Goal: Task Accomplishment & Management: Complete application form

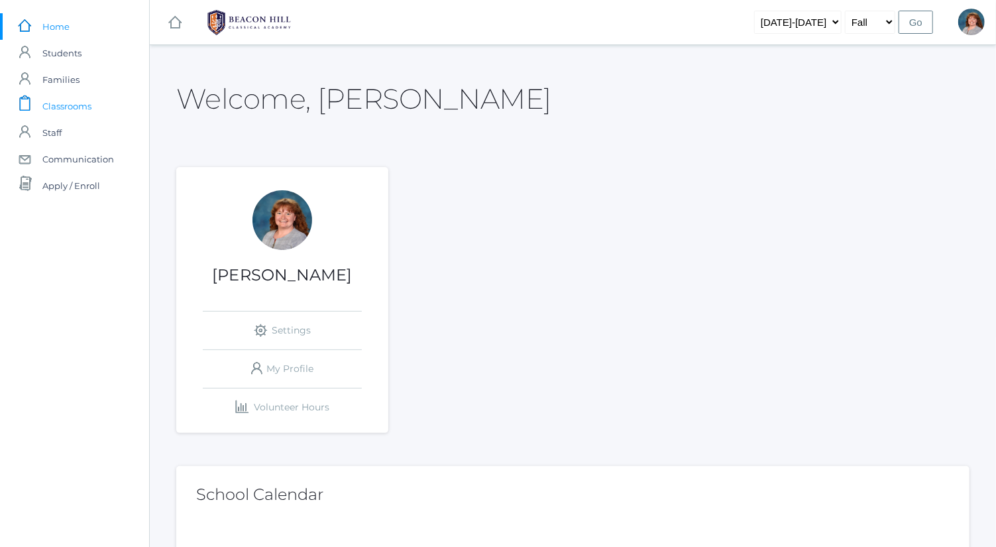
click at [89, 95] on span "Classrooms" at bounding box center [66, 106] width 49 height 27
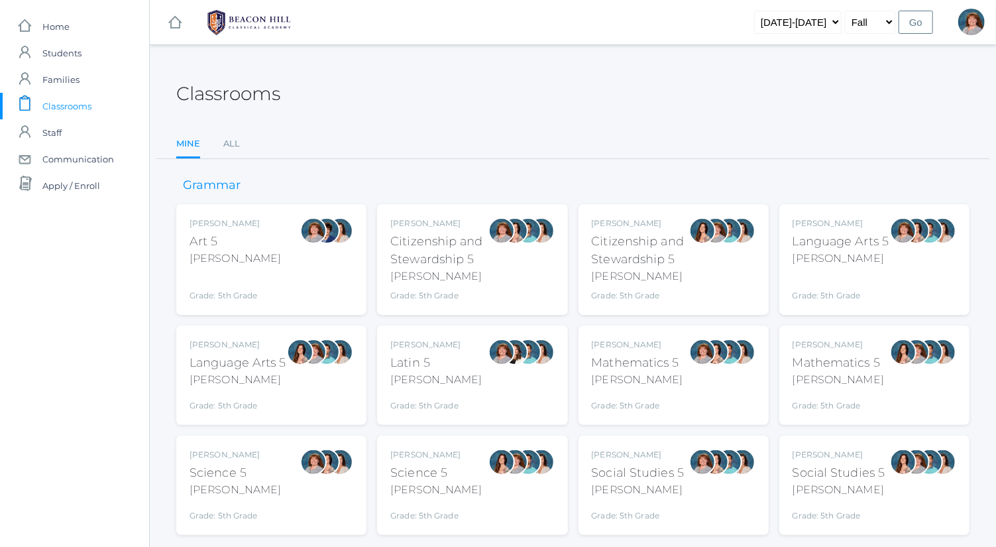
scroll to position [34, 0]
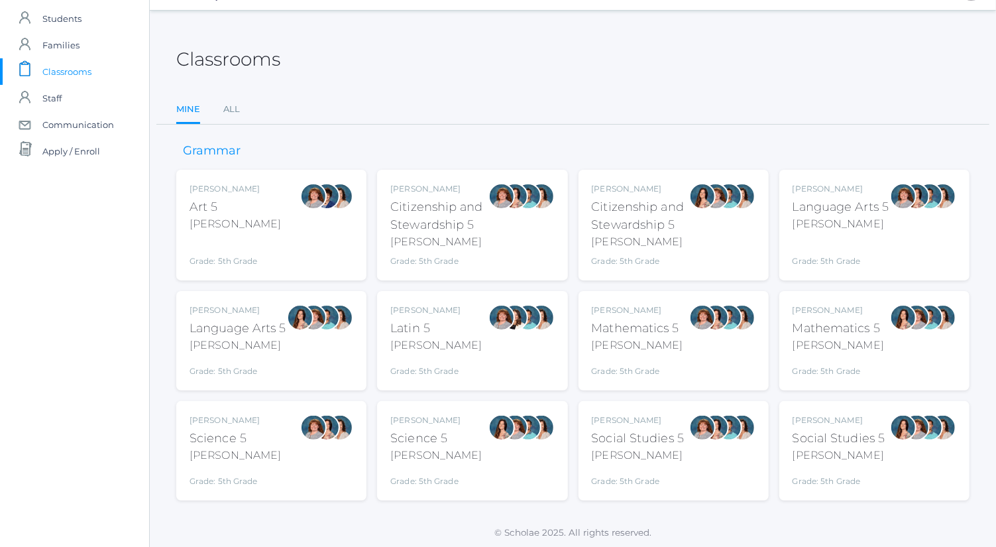
click at [299, 327] on div at bounding box center [300, 317] width 27 height 27
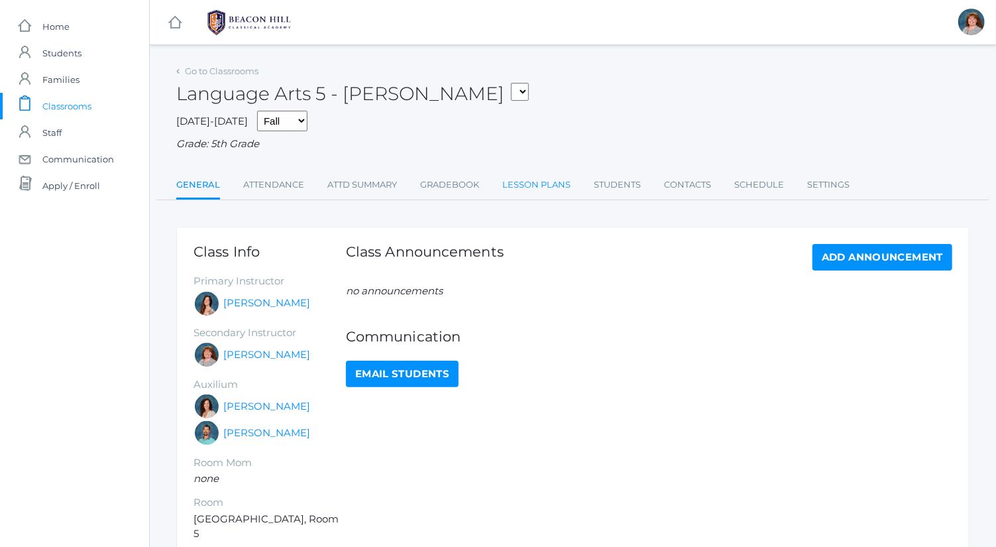
click at [545, 187] on link "Lesson Plans" at bounding box center [536, 185] width 68 height 27
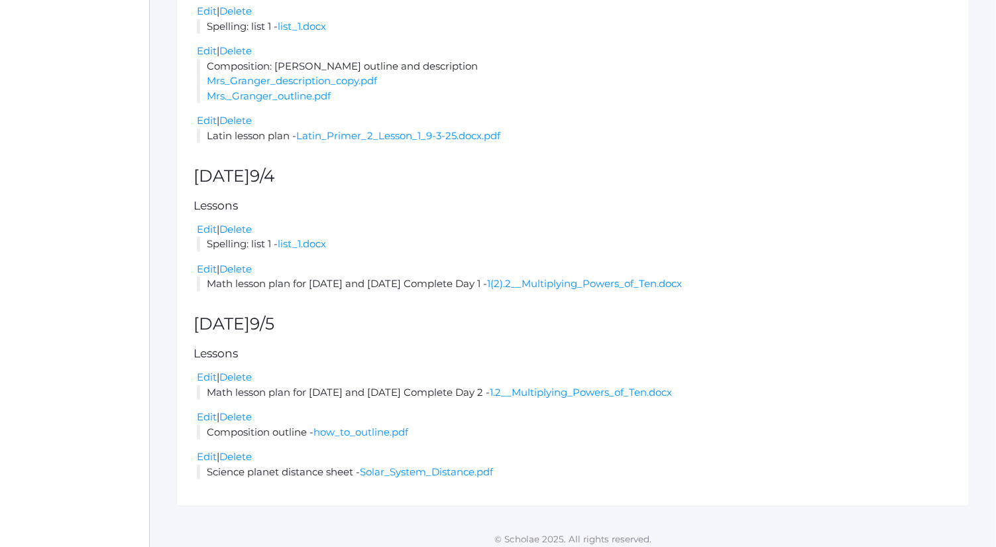
scroll to position [743, 0]
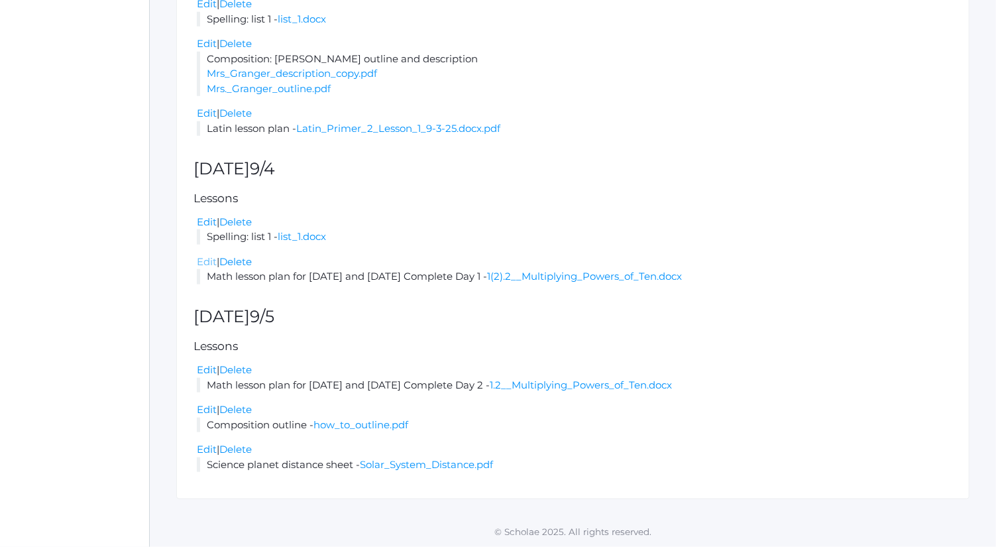
click at [207, 263] on link "Edit" at bounding box center [207, 261] width 20 height 13
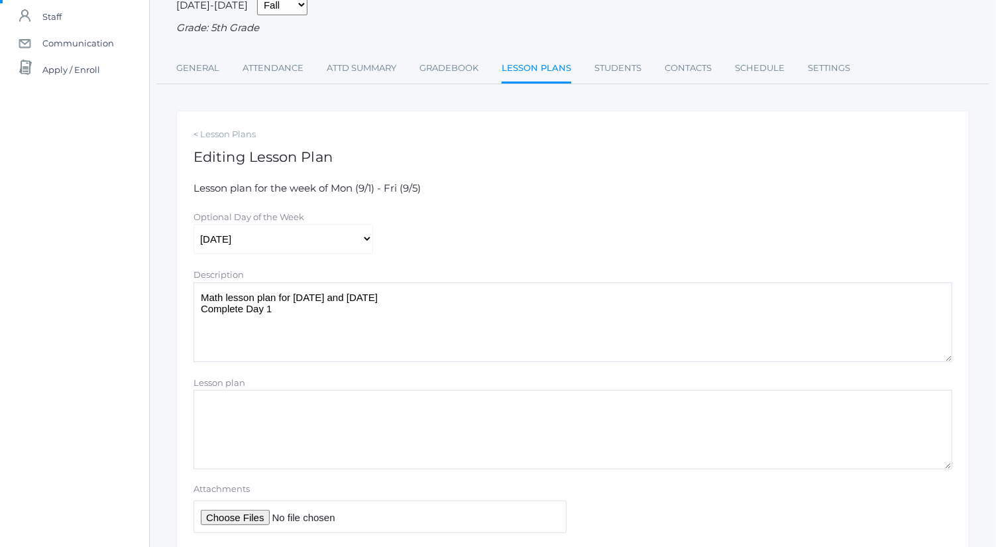
scroll to position [123, 0]
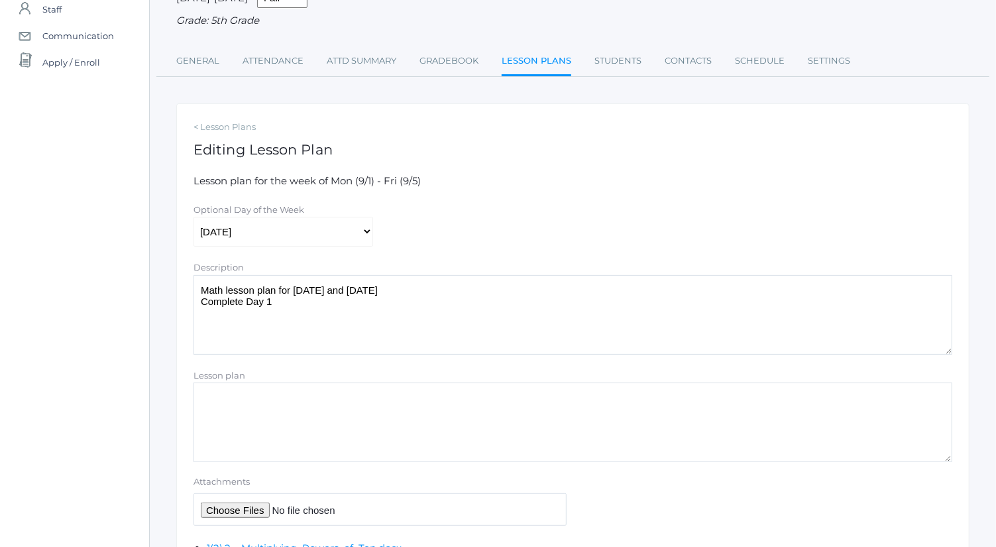
click at [239, 505] on input "Attachments" at bounding box center [379, 509] width 373 height 32
type input "C:\fakepath\1.2 A.pdf"
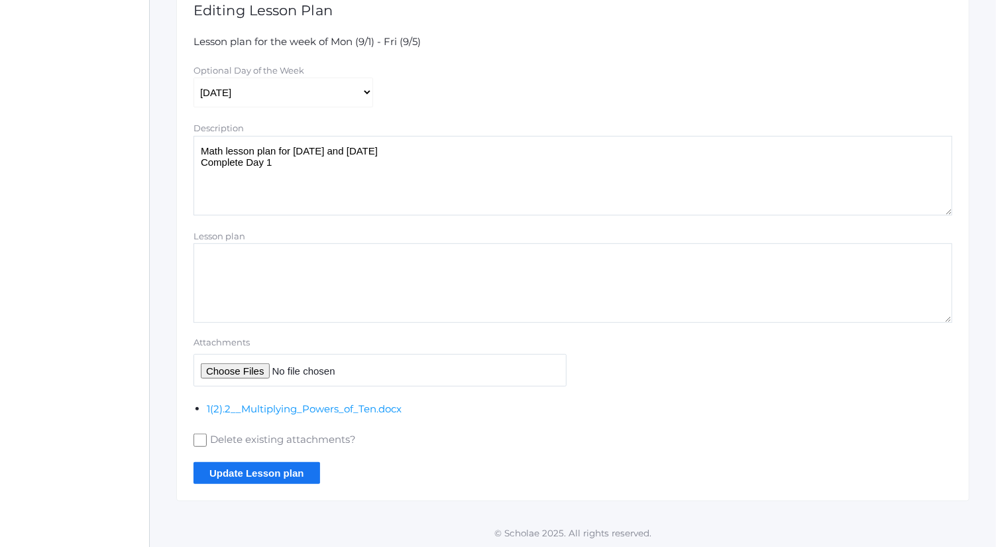
click at [278, 472] on input "Update Lesson plan" at bounding box center [256, 473] width 127 height 22
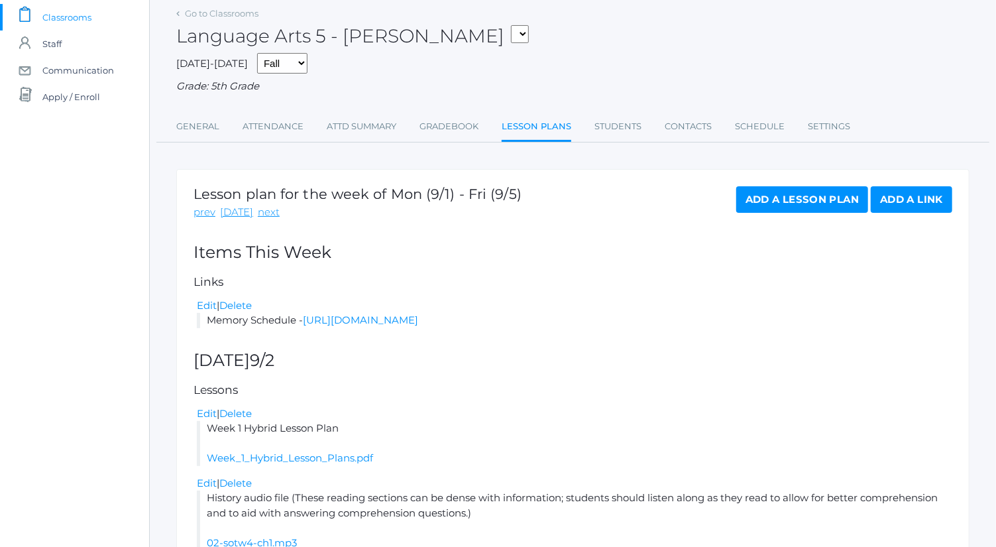
scroll to position [38, 0]
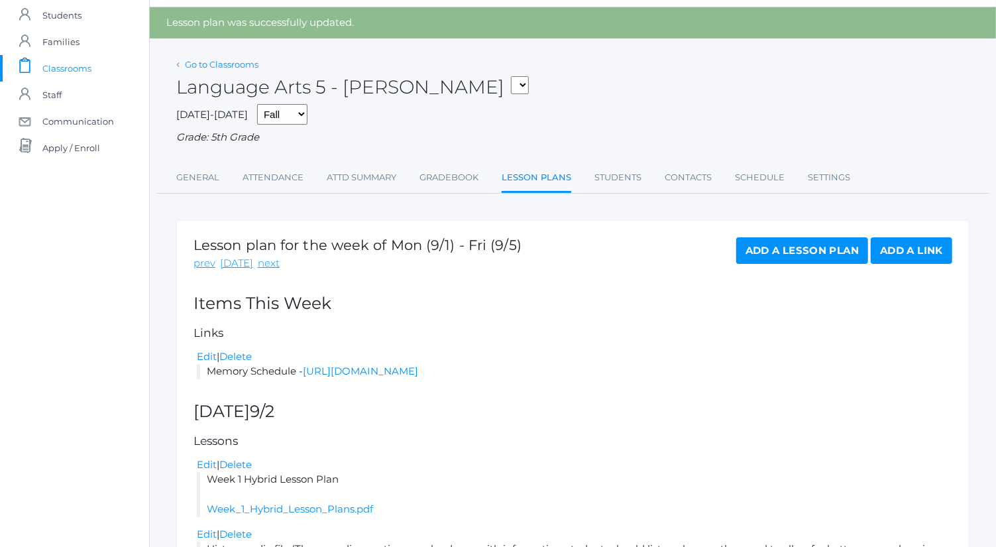
click at [204, 64] on link "Go to Classrooms" at bounding box center [222, 64] width 74 height 11
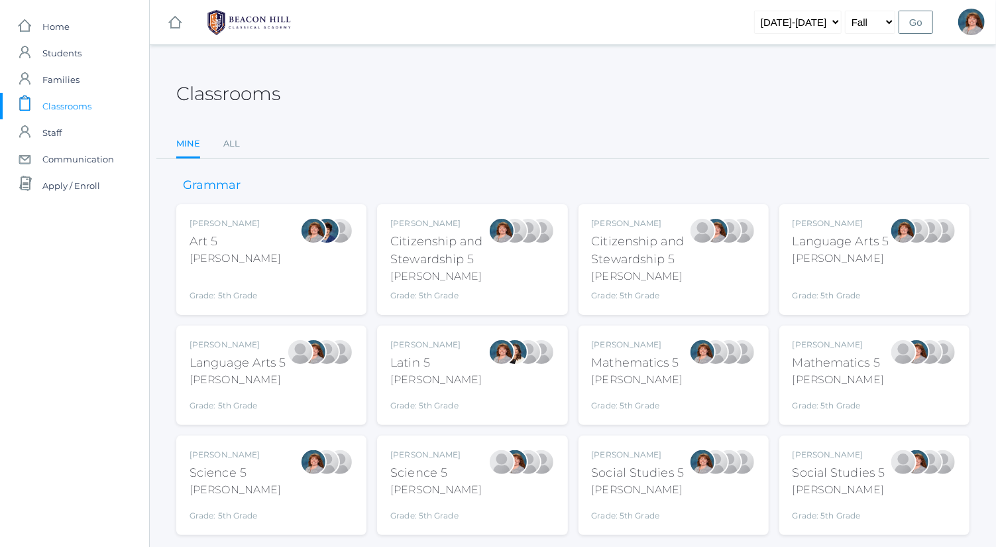
scroll to position [34, 0]
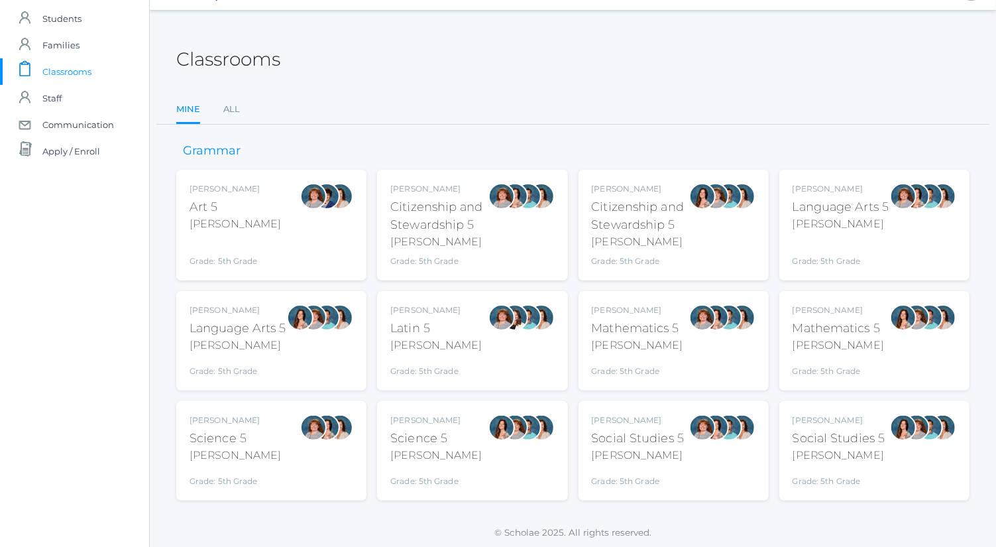
click at [255, 354] on div "Rebecca Salazar Language Arts 5 Salazar Grade: 5th Grade 05LA" at bounding box center [237, 340] width 97 height 73
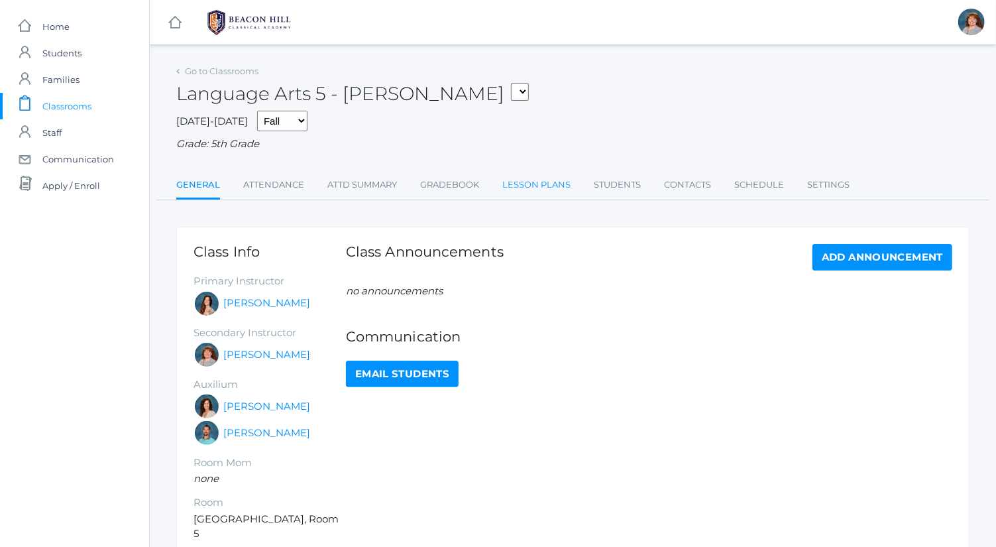
click at [533, 186] on link "Lesson Plans" at bounding box center [536, 185] width 68 height 27
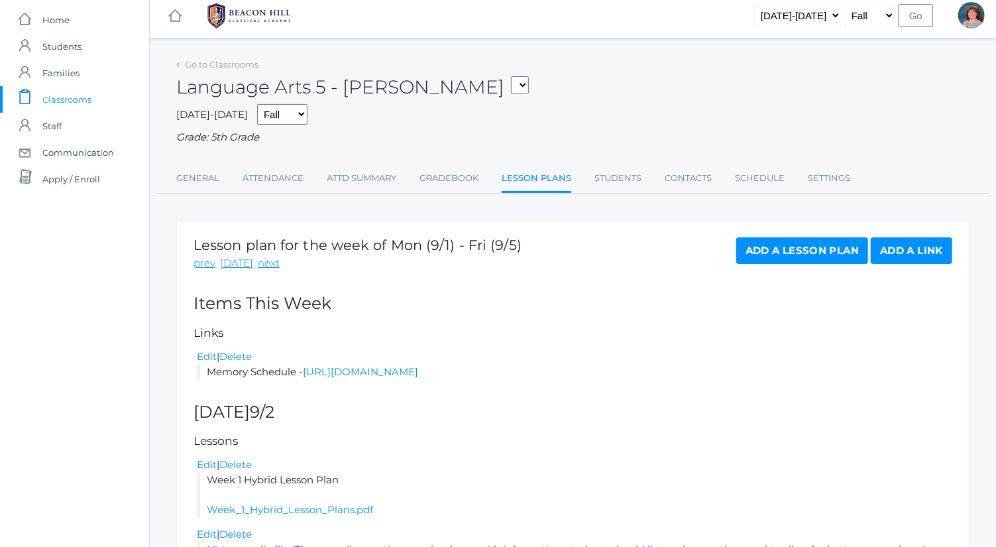
scroll to position [5, 0]
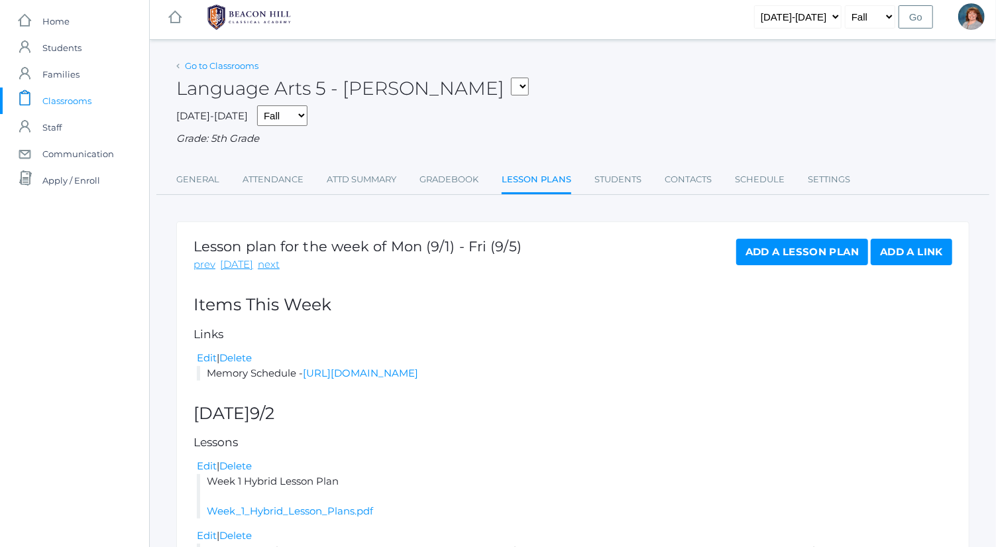
click at [213, 64] on link "Go to Classrooms" at bounding box center [222, 65] width 74 height 11
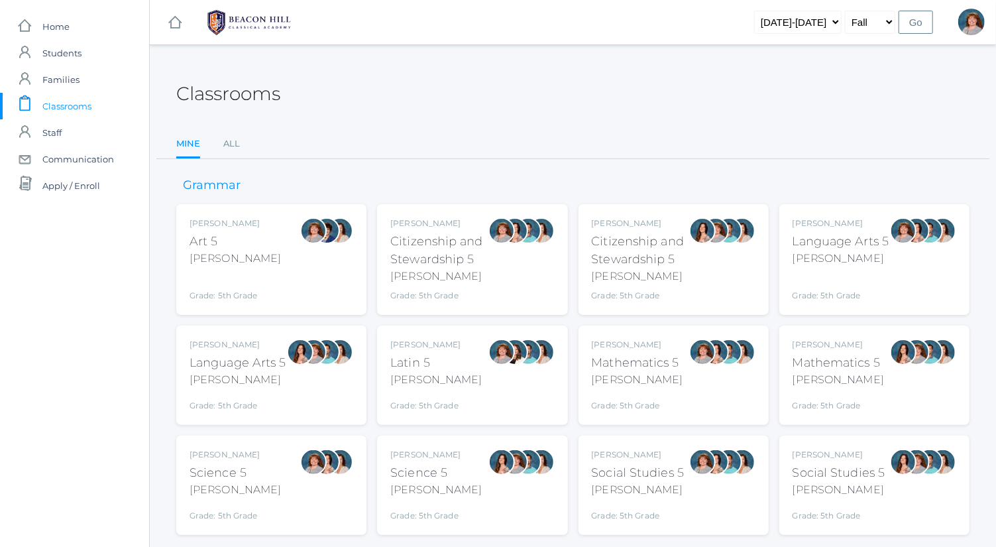
click at [861, 262] on div "Bence" at bounding box center [840, 258] width 97 height 16
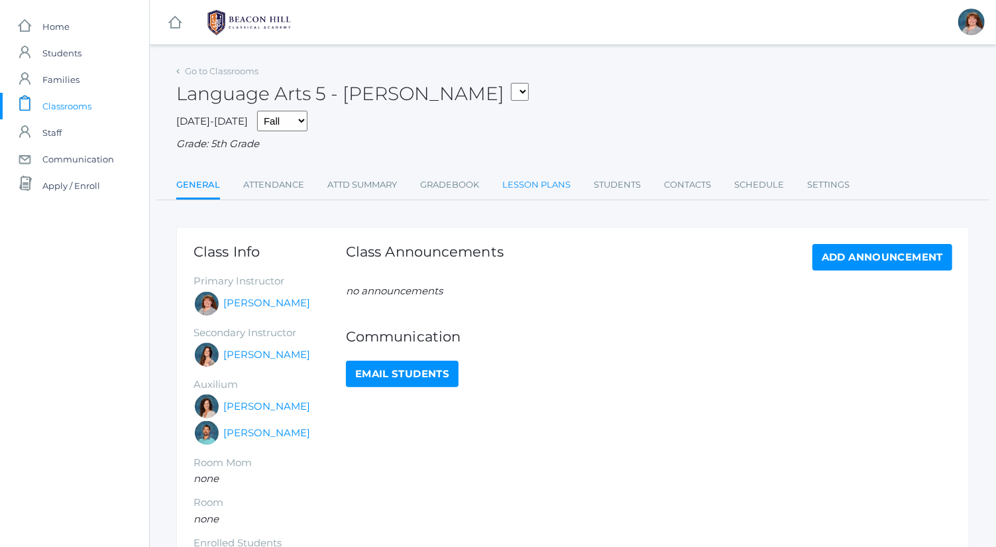
click at [515, 189] on link "Lesson Plans" at bounding box center [536, 185] width 68 height 27
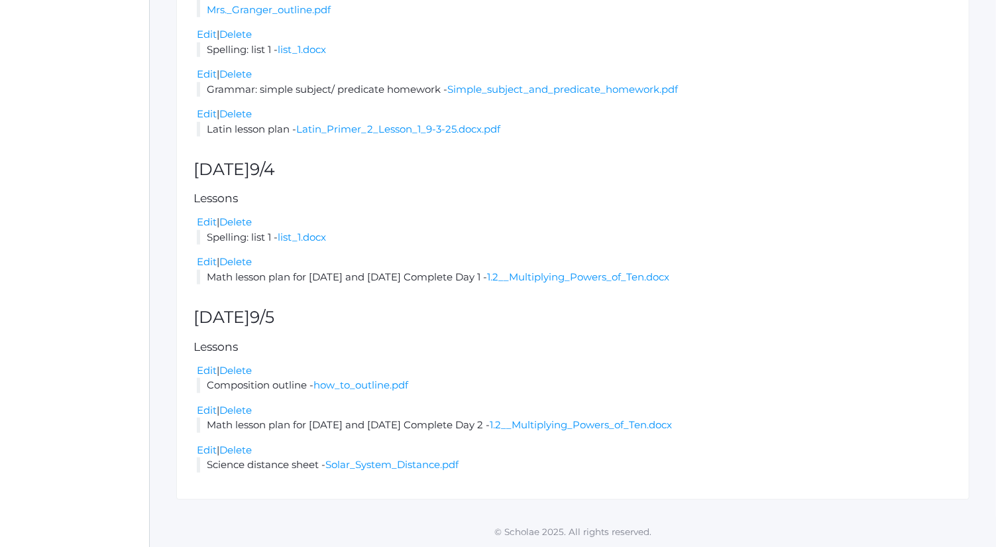
scroll to position [661, 0]
click at [204, 219] on link "Edit" at bounding box center [207, 223] width 20 height 13
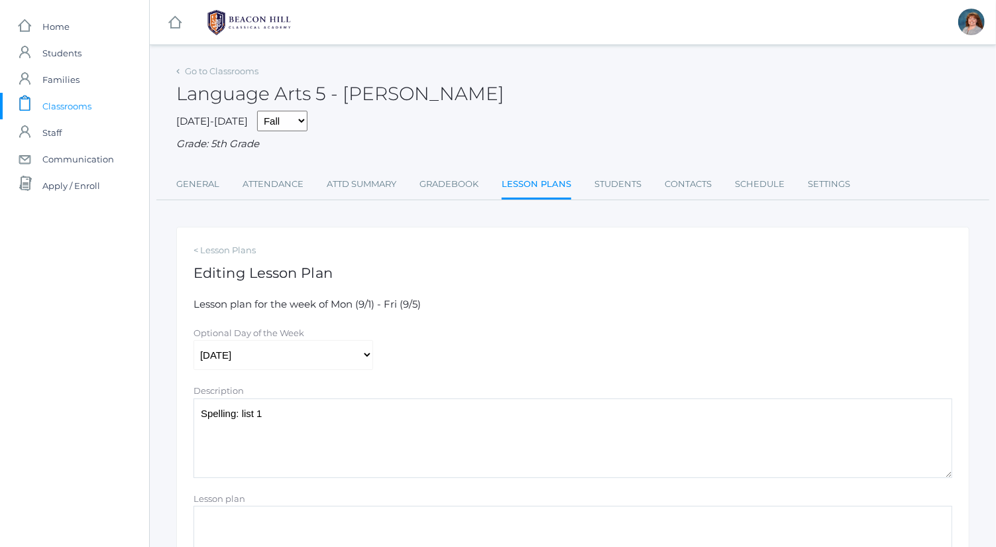
scroll to position [262, 0]
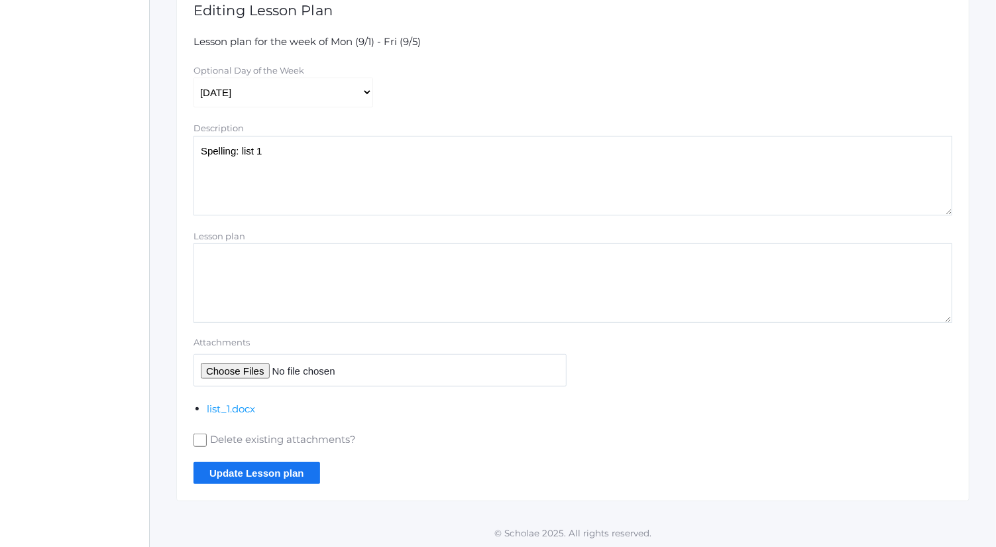
click at [293, 466] on input "Update Lesson plan" at bounding box center [256, 473] width 127 height 22
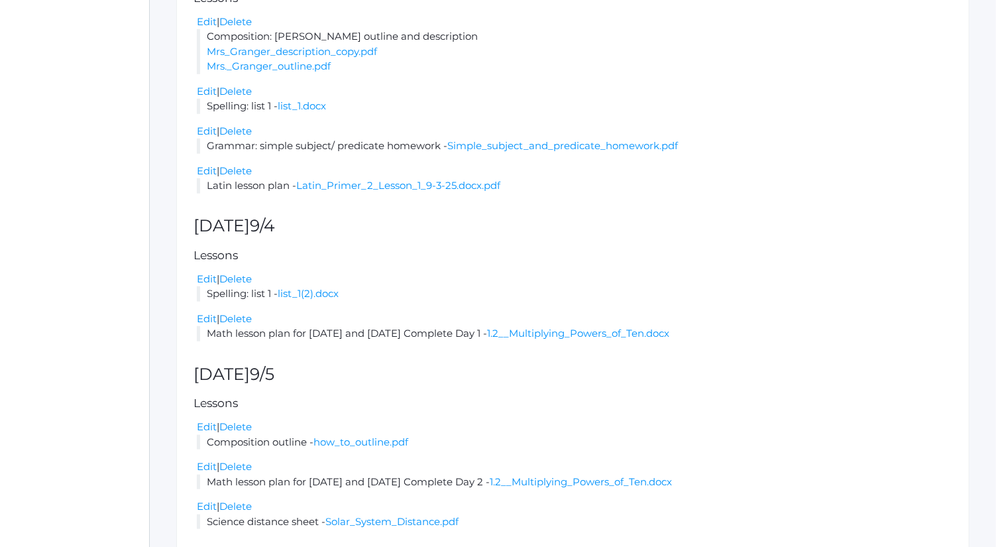
scroll to position [693, 0]
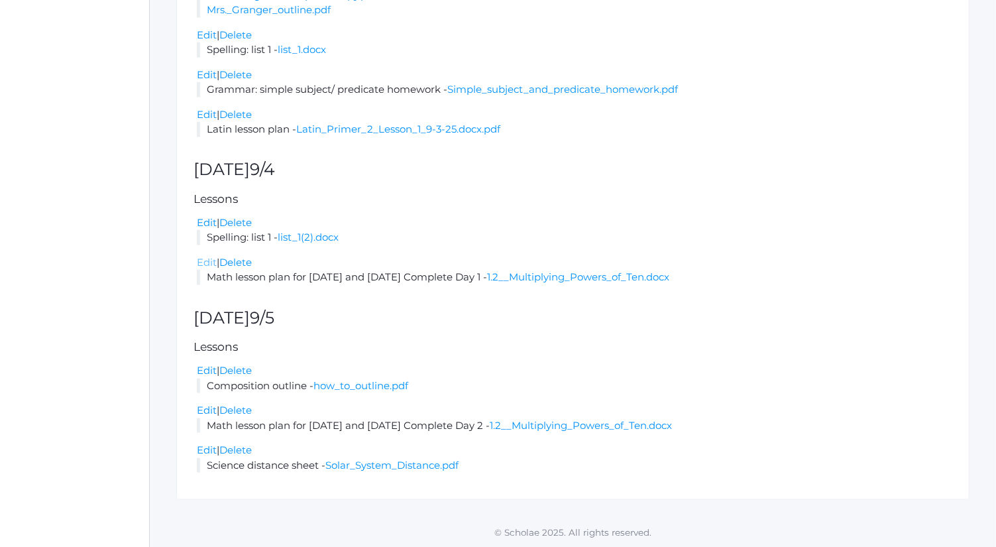
click at [201, 260] on link "Edit" at bounding box center [207, 262] width 20 height 13
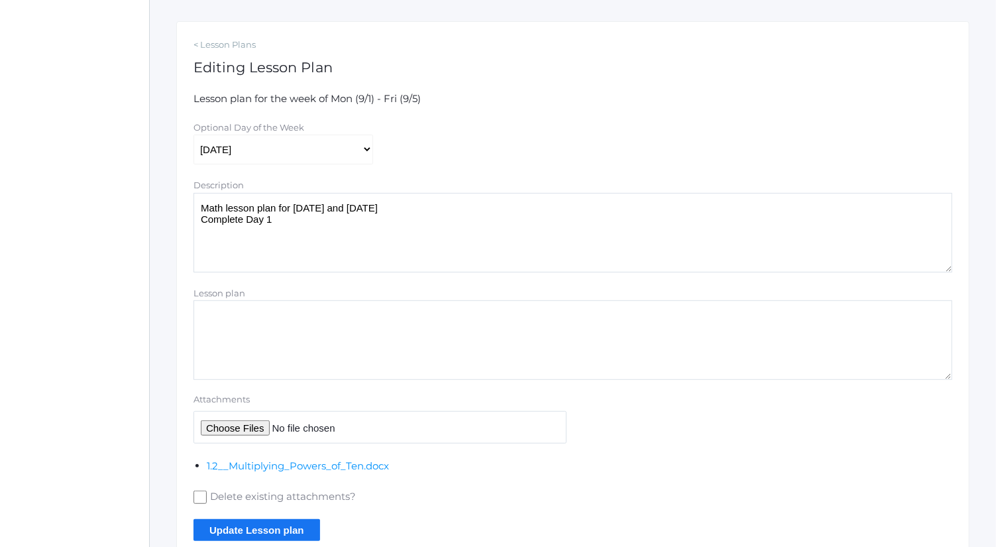
scroll to position [207, 0]
click at [254, 422] on input "Attachments" at bounding box center [379, 425] width 373 height 32
type input "C:\fakepath\1.2 A.pdf"
click at [293, 523] on input "Update Lesson plan" at bounding box center [256, 528] width 127 height 22
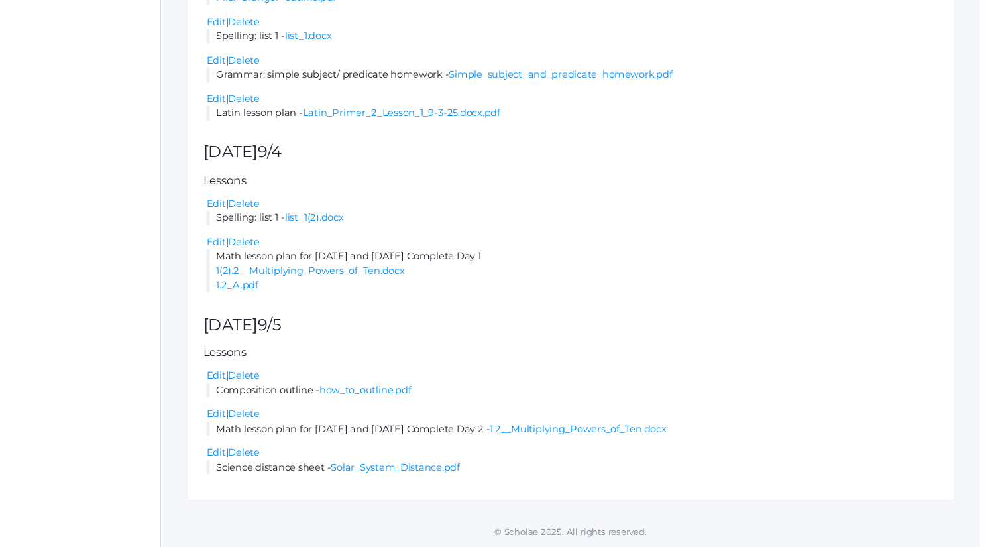
scroll to position [723, 0]
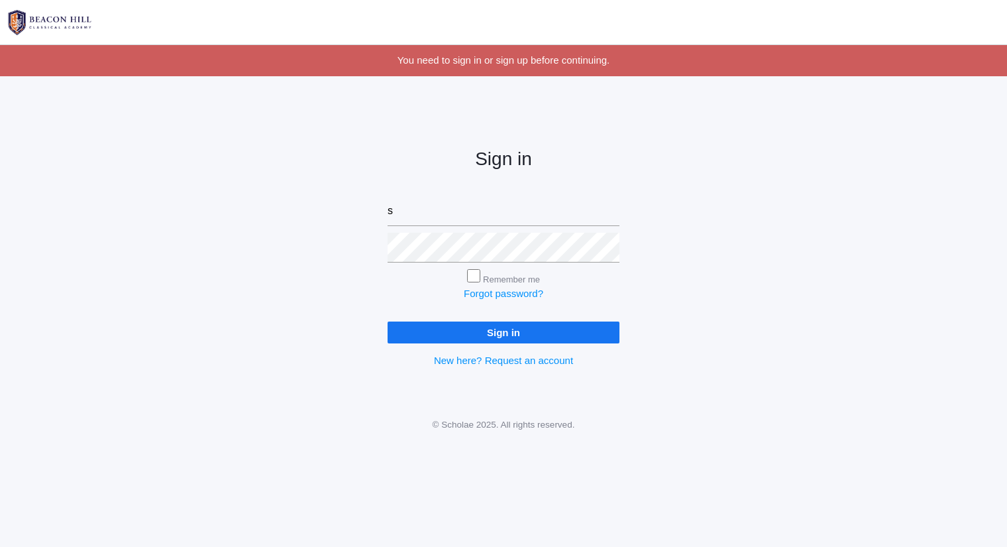
type input "[PERSON_NAME][EMAIL_ADDRESS][DOMAIN_NAME]"
click at [388, 321] on input "Sign in" at bounding box center [504, 332] width 232 height 22
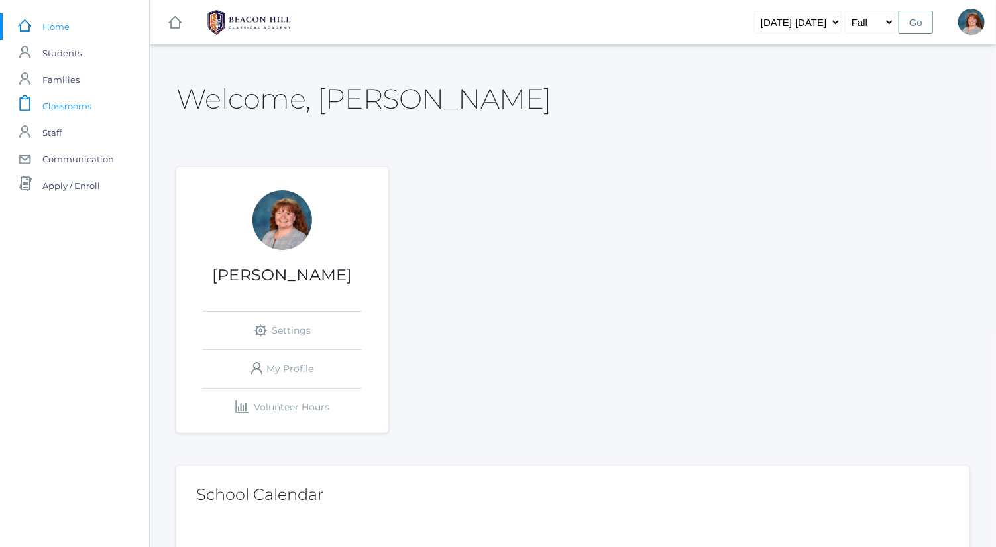
click at [92, 109] on link "icons/clipboard/plain Created with Sketch. Classrooms" at bounding box center [74, 106] width 149 height 27
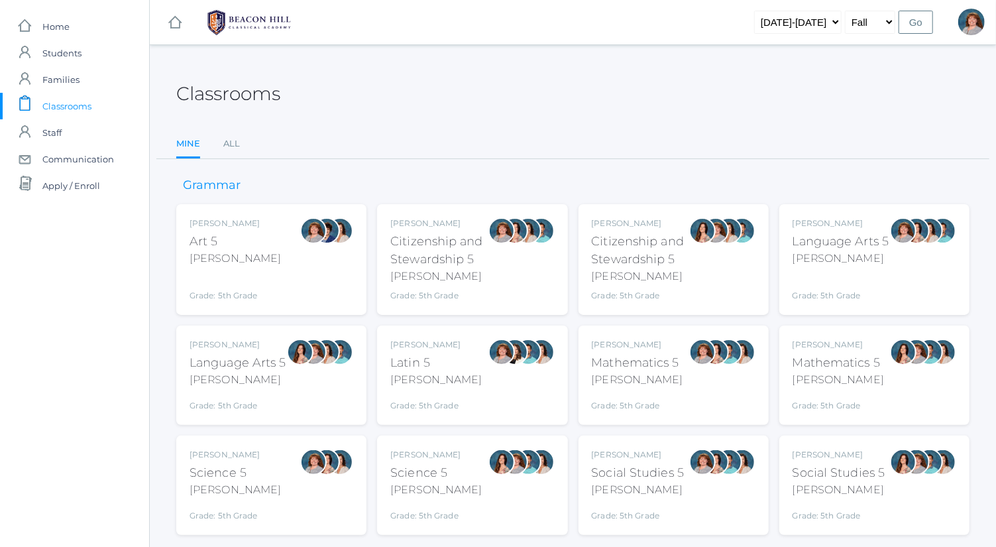
click at [812, 272] on div "Grade: 5th Grade" at bounding box center [840, 287] width 97 height 30
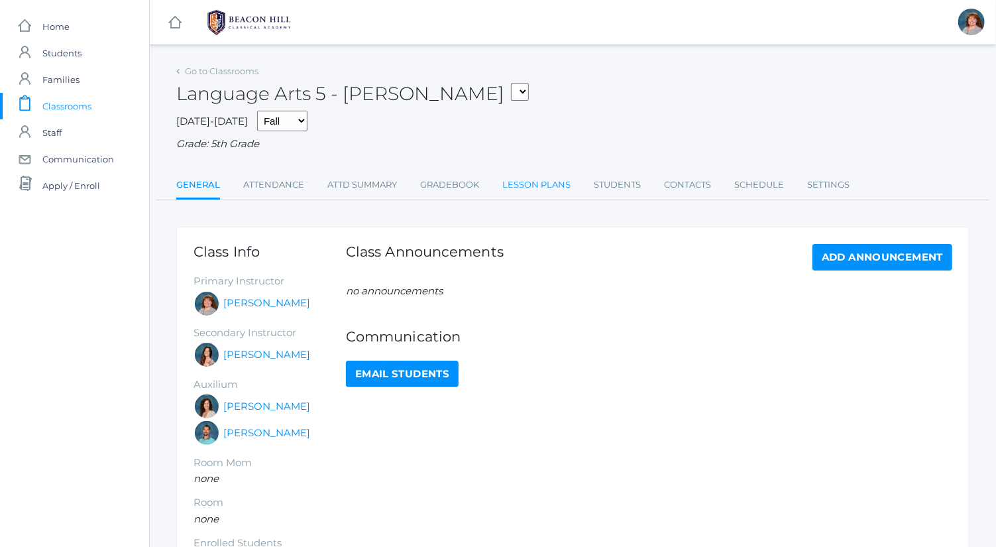
click at [543, 189] on link "Lesson Plans" at bounding box center [536, 185] width 68 height 27
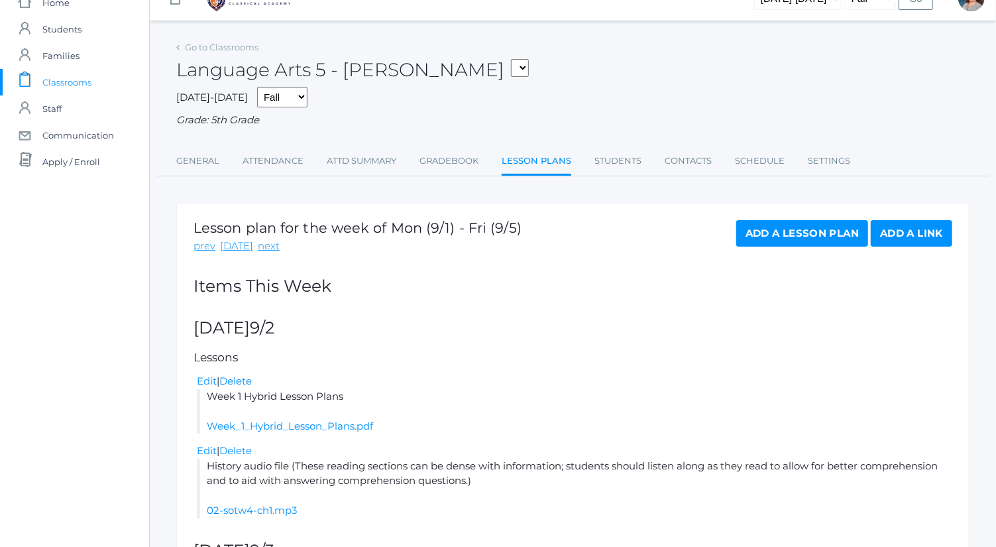
scroll to position [3, 0]
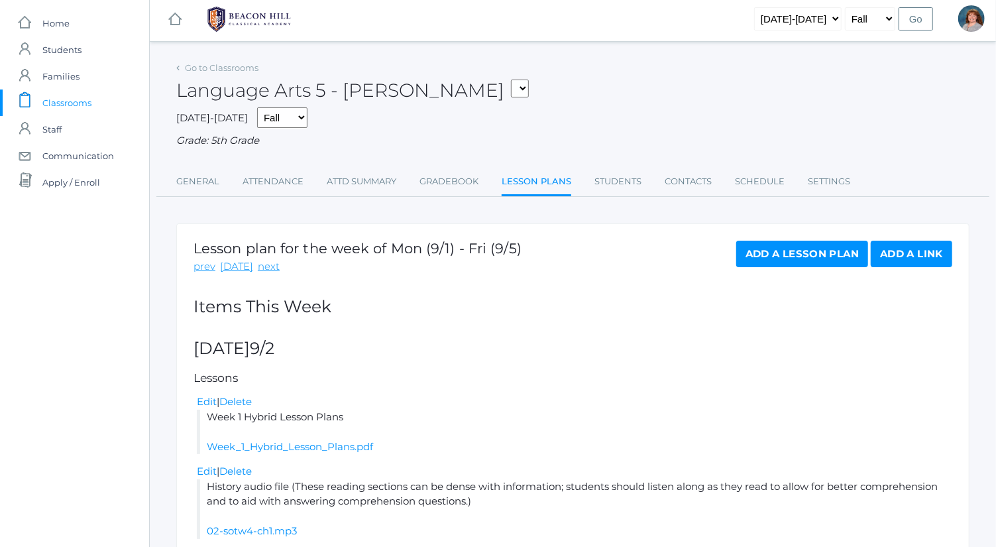
click at [785, 264] on link "Add a Lesson Plan" at bounding box center [802, 254] width 132 height 27
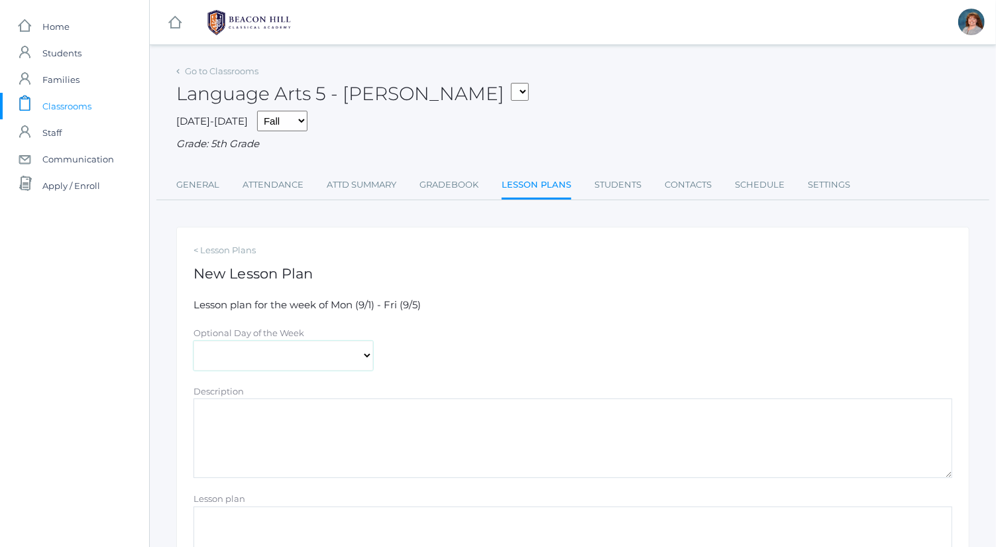
click at [353, 348] on select "[DATE] [DATE] [DATE] [DATE] [DATE]" at bounding box center [283, 356] width 180 height 30
select select "2025-09-03"
click at [193, 341] on select "[DATE] [DATE] [DATE] [DATE] [DATE]" at bounding box center [283, 356] width 180 height 30
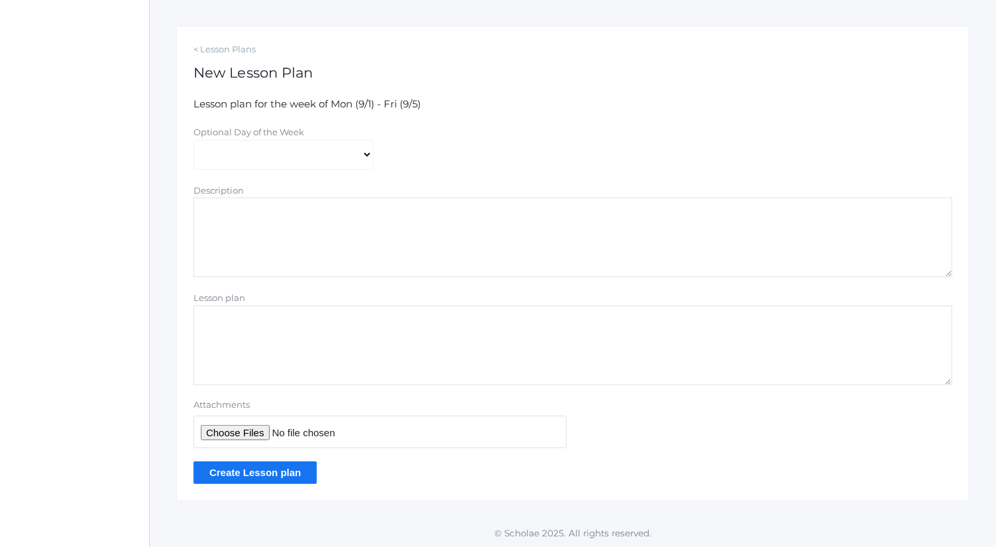
click at [315, 206] on textarea "Description" at bounding box center [572, 237] width 759 height 80
type textarea "Wednesday to Friday Plans"
click at [266, 428] on input "Attachments" at bounding box center [379, 431] width 373 height 32
type input "C:\fakepath\[DATE] to [DATE] Plans.docx"
click at [285, 464] on input "Create Lesson plan" at bounding box center [254, 472] width 123 height 22
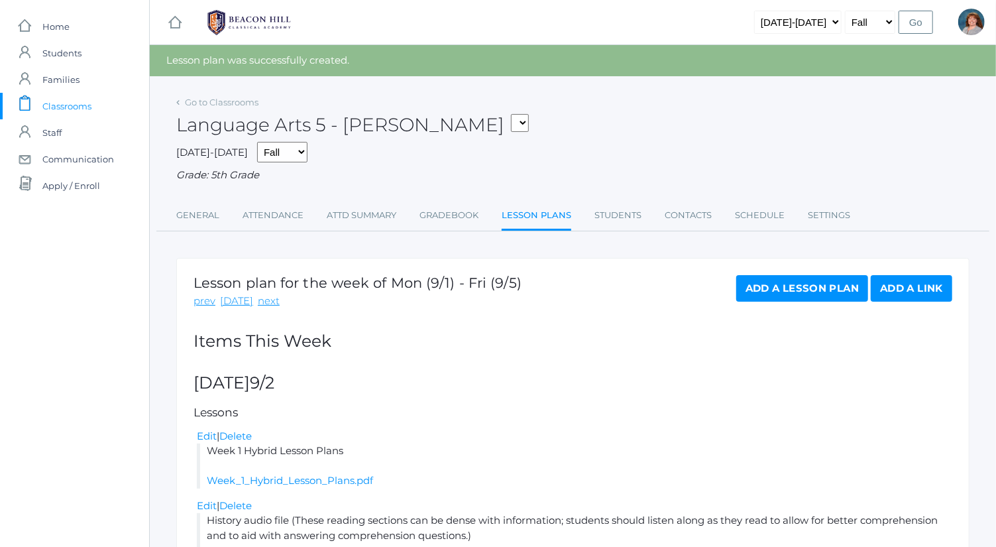
click at [823, 294] on link "Add a Lesson Plan" at bounding box center [802, 288] width 132 height 27
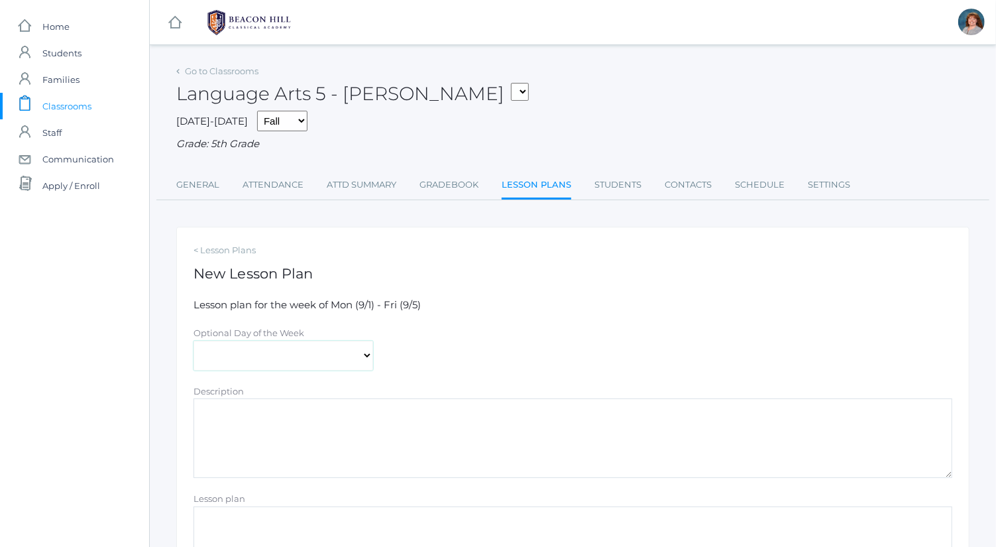
click at [319, 357] on select "[DATE] [DATE] [DATE] [DATE] [DATE]" at bounding box center [283, 356] width 180 height 30
select select "[DATE]"
click at [193, 341] on select "[DATE] [DATE] [DATE] [DATE] [DATE]" at bounding box center [283, 356] width 180 height 30
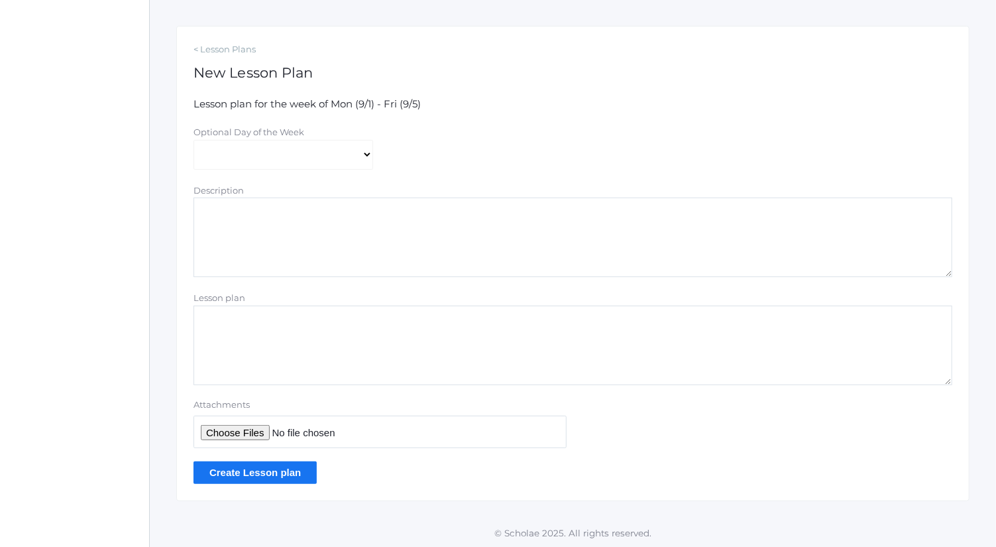
click at [398, 256] on textarea "Description" at bounding box center [572, 237] width 759 height 80
type textarea "Wednesday to Friday plans"
click at [237, 435] on input "Attachments" at bounding box center [379, 431] width 373 height 32
type input "C:\fakepath\[DATE] to [DATE] Plans.docx"
click at [272, 474] on input "Create Lesson plan" at bounding box center [254, 472] width 123 height 22
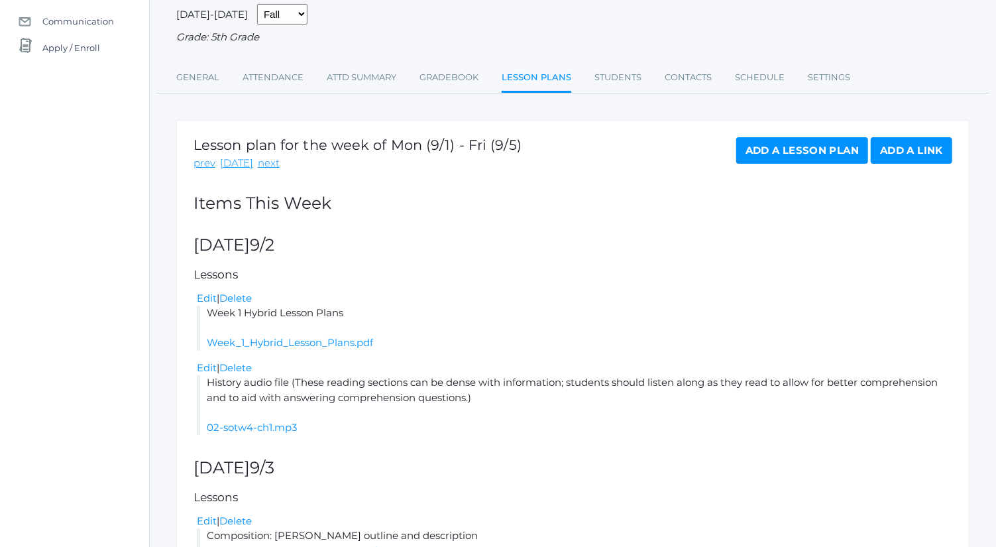
scroll to position [117, 0]
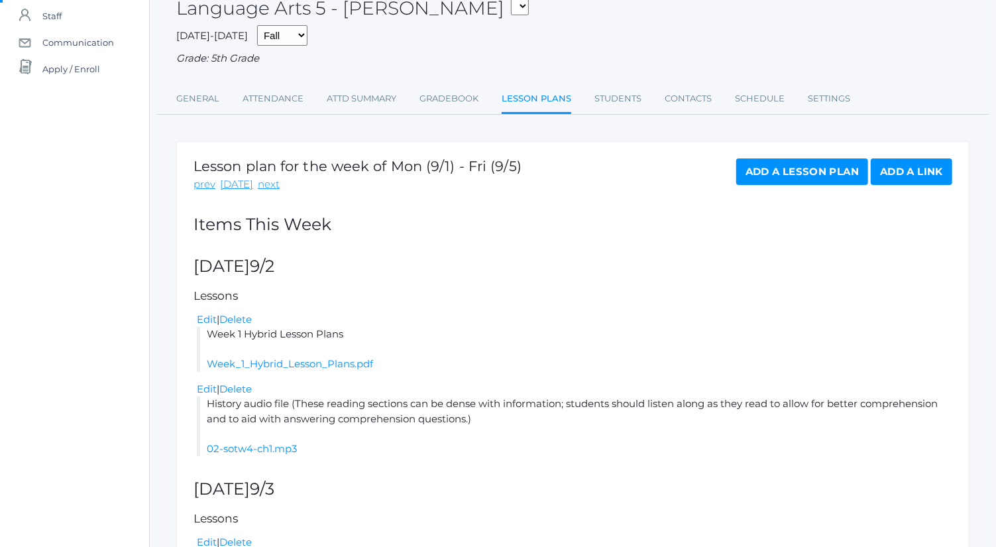
click at [763, 168] on link "Add a Lesson Plan" at bounding box center [802, 171] width 132 height 27
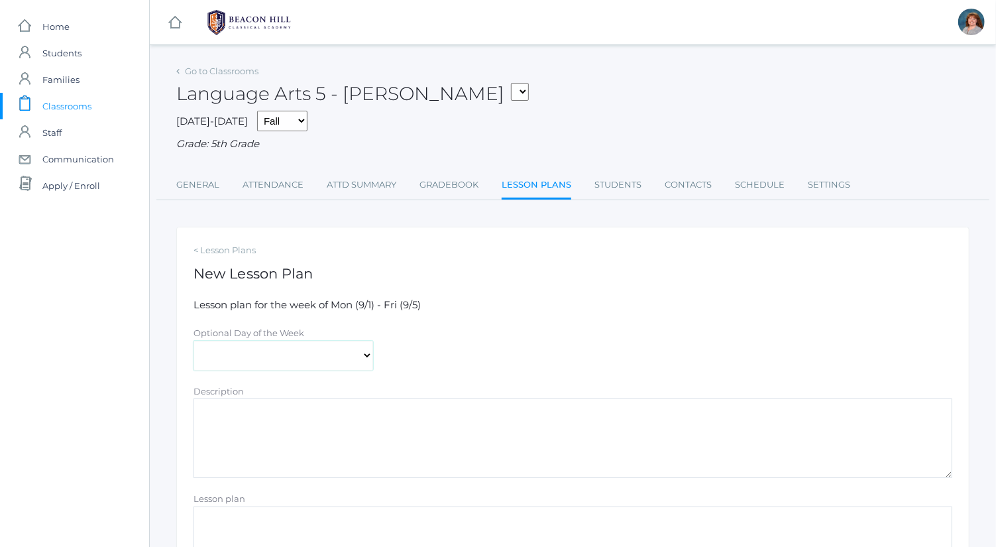
click at [323, 349] on select "[DATE] [DATE] [DATE] [DATE] [DATE]" at bounding box center [283, 356] width 180 height 30
select select "[DATE]"
click at [193, 341] on select "[DATE] [DATE] [DATE] [DATE] [DATE]" at bounding box center [283, 356] width 180 height 30
click at [352, 447] on textarea "Description" at bounding box center [572, 438] width 759 height 80
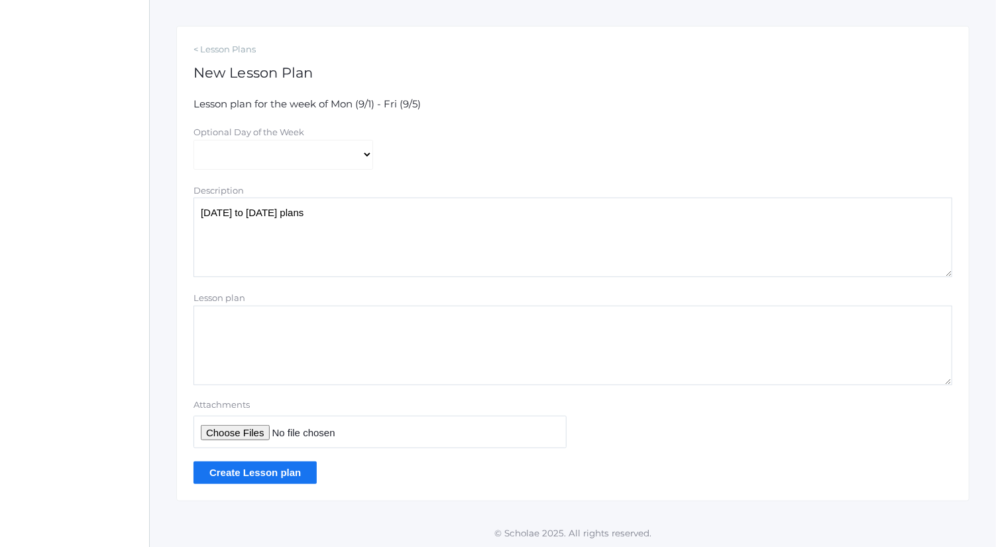
type textarea "[DATE] to [DATE] plans"
click at [245, 420] on input "Attachments" at bounding box center [379, 431] width 373 height 32
type input "C:\fakepath\[DATE] to [DATE] Plans.docx"
click at [289, 471] on input "Create Lesson plan" at bounding box center [254, 472] width 123 height 22
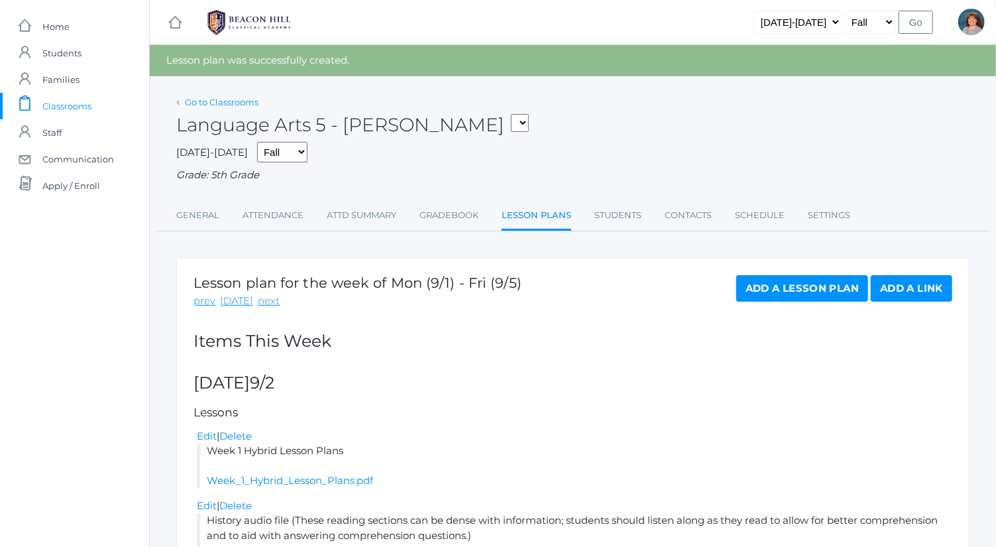
click at [240, 103] on link "Go to Classrooms" at bounding box center [222, 102] width 74 height 11
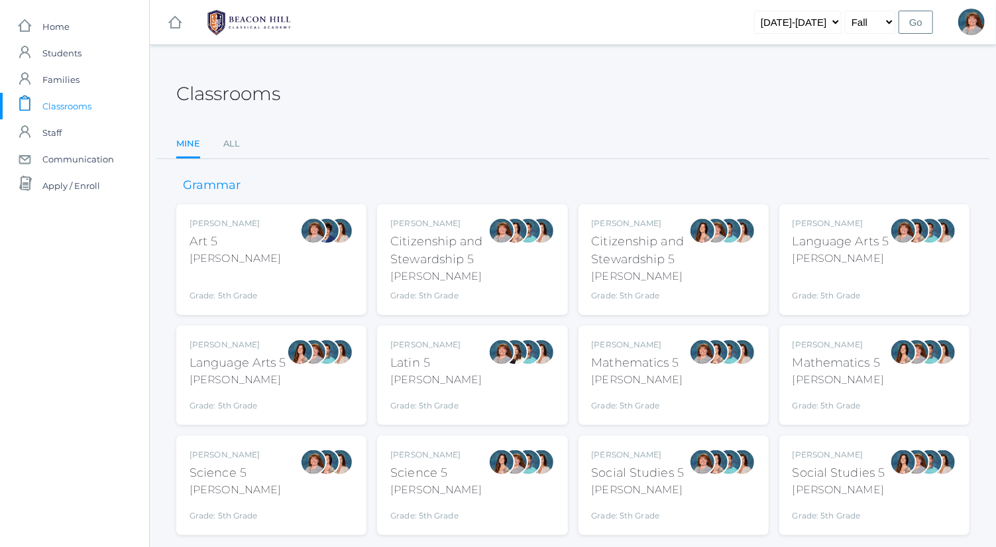
click at [324, 377] on div at bounding box center [313, 375] width 27 height 73
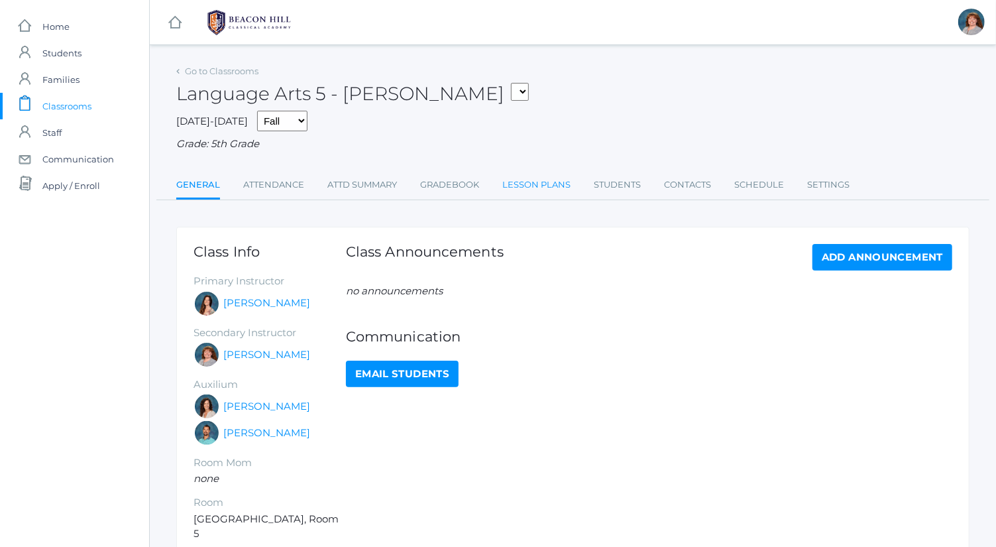
click at [543, 173] on link "Lesson Plans" at bounding box center [536, 185] width 68 height 27
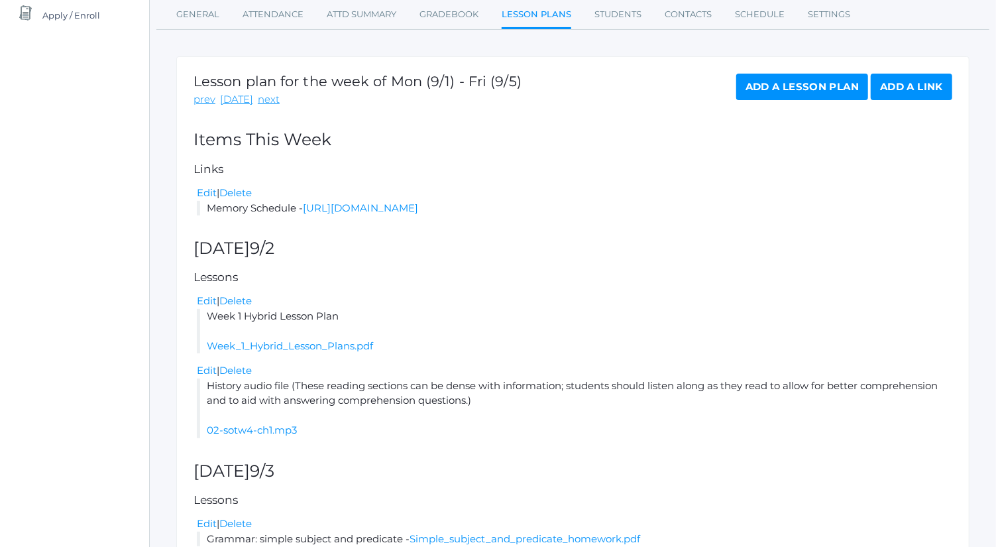
scroll to position [134, 0]
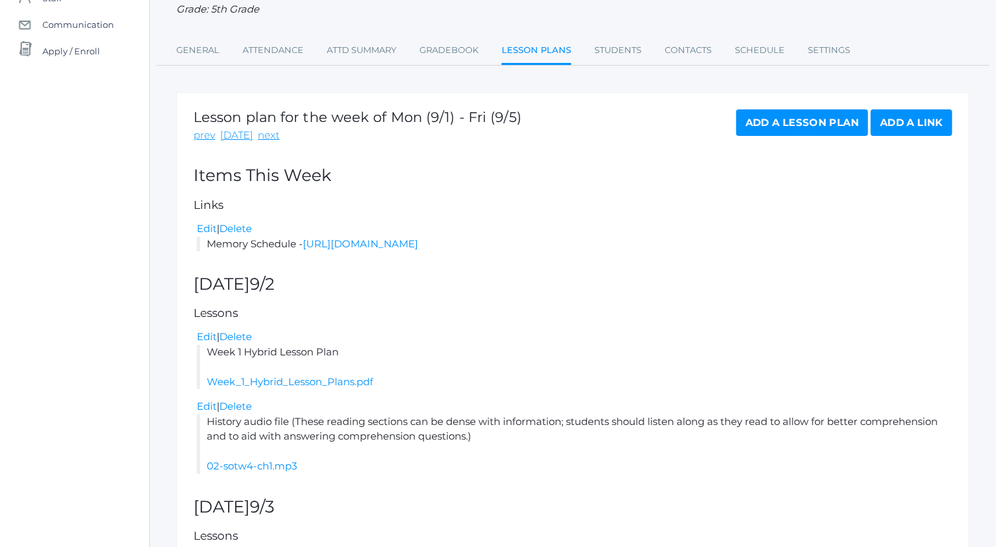
click at [801, 117] on link "Add a Lesson Plan" at bounding box center [802, 122] width 132 height 27
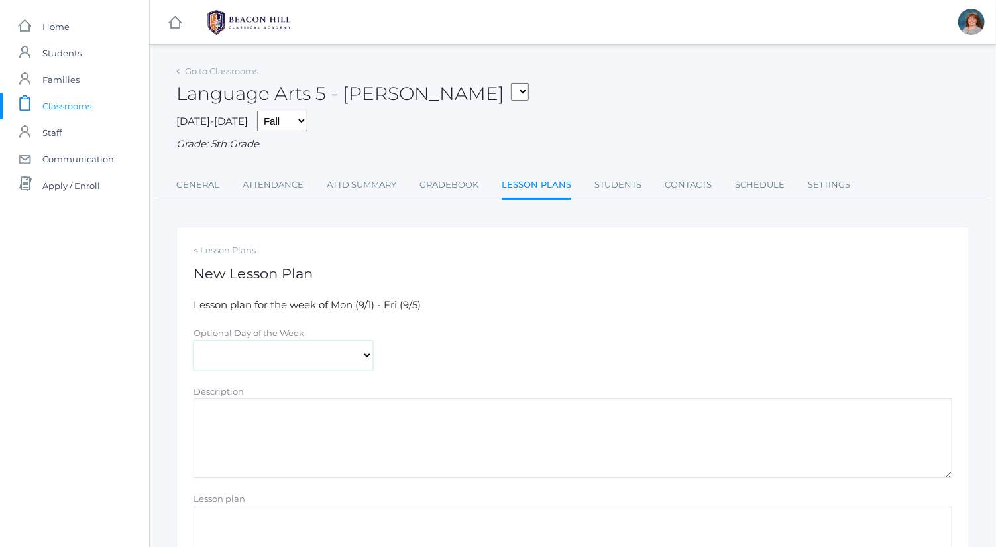
click at [315, 347] on select "[DATE] [DATE] [DATE] [DATE] [DATE]" at bounding box center [283, 356] width 180 height 30
select select "2025-09-03"
click at [193, 341] on select "[DATE] [DATE] [DATE] [DATE] [DATE]" at bounding box center [283, 356] width 180 height 30
click at [322, 441] on textarea "Description" at bounding box center [572, 438] width 759 height 80
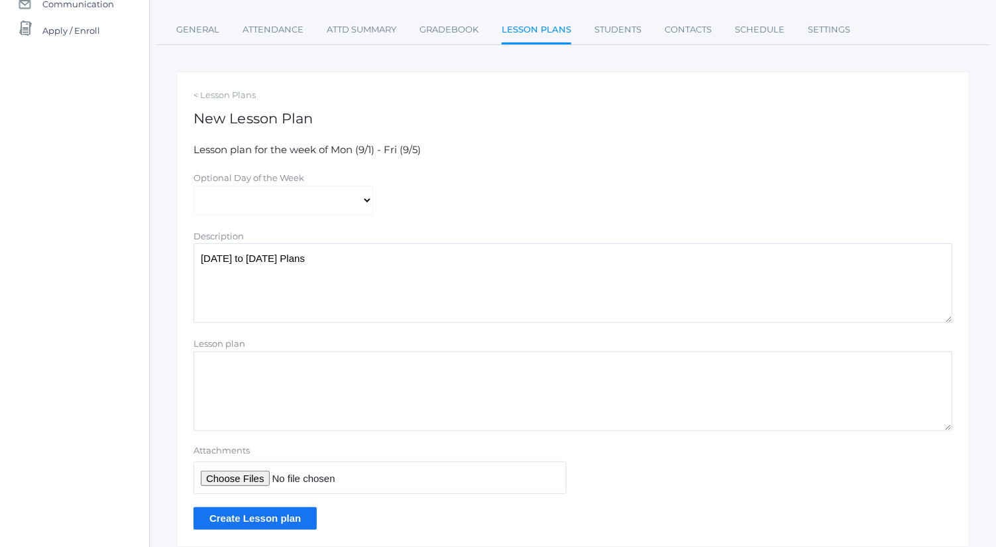
scroll to position [201, 0]
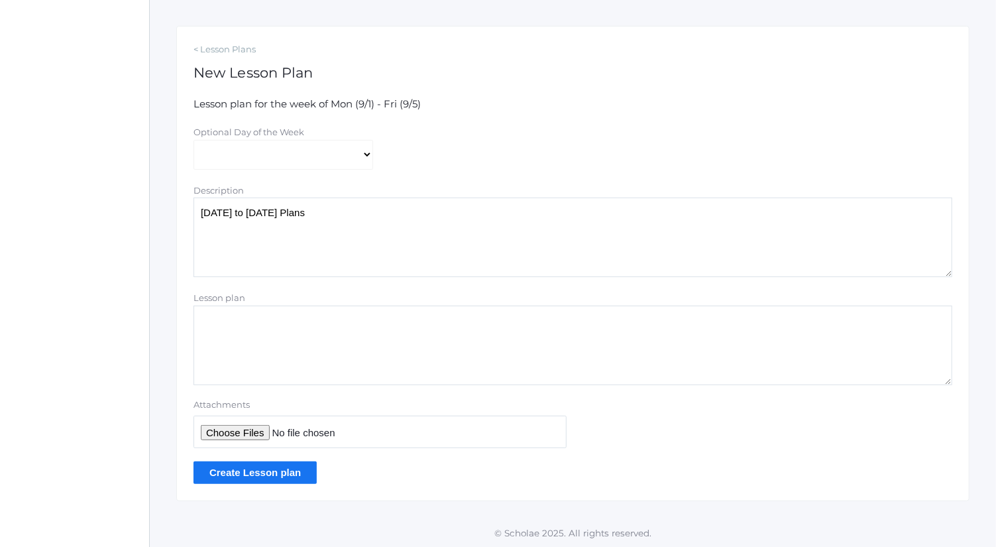
type textarea "Wednesday to Friday Plans"
click at [262, 436] on input "Attachments" at bounding box center [379, 431] width 373 height 32
type input "C:\fakepath\[DATE] to [DATE] Plans.docx"
click at [295, 473] on input "Create Lesson plan" at bounding box center [254, 472] width 123 height 22
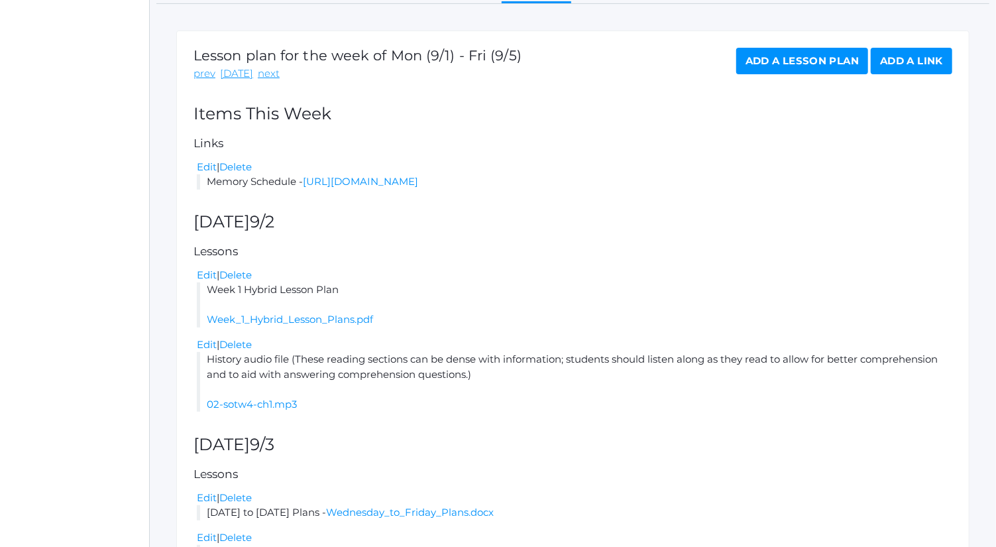
scroll to position [227, 0]
click at [822, 66] on link "Add a Lesson Plan" at bounding box center [802, 61] width 132 height 27
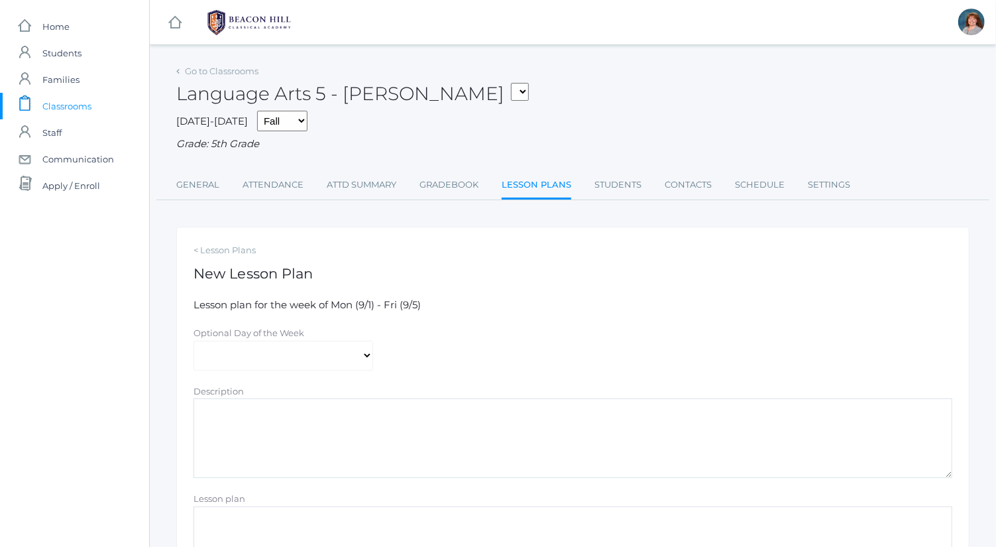
click at [350, 337] on div "Optional Day of the Week" at bounding box center [283, 332] width 180 height 15
click at [351, 352] on select "[DATE] [DATE] [DATE] [DATE] [DATE]" at bounding box center [283, 356] width 180 height 30
select select "[DATE]"
click at [193, 341] on select "[DATE] [DATE] [DATE] [DATE] [DATE]" at bounding box center [283, 356] width 180 height 30
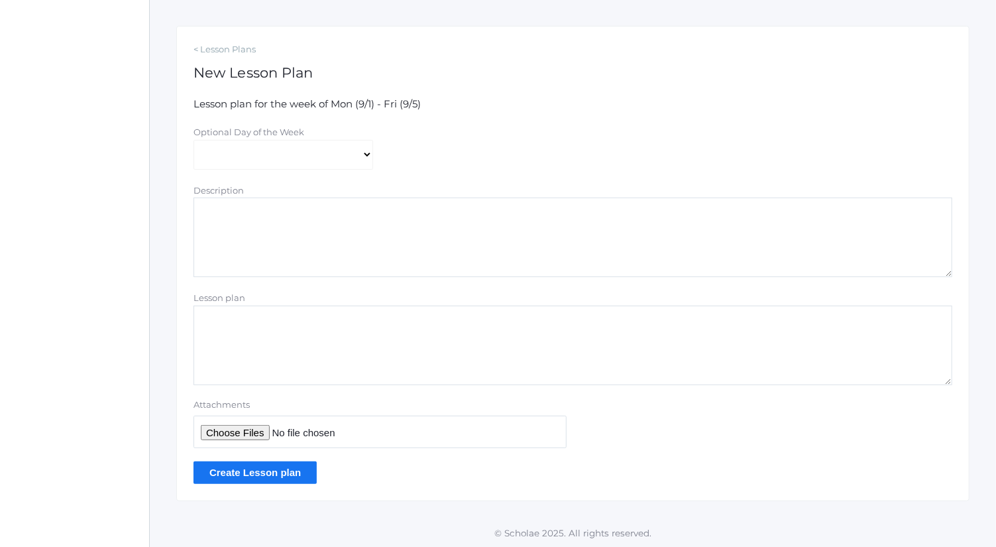
click at [411, 160] on div "Optional Day of the Week [DATE] [DATE] [DATE] [DATE] [DATE]" at bounding box center [573, 147] width 772 height 45
click at [422, 235] on textarea "Description" at bounding box center [572, 237] width 759 height 80
paste textarea "- Fact - Detail Transition word"
drag, startPoint x: 413, startPoint y: 240, endPoint x: 182, endPoint y: 190, distance: 235.9
click at [182, 190] on div "< Lesson Plans New Lesson Plan Lesson plan for the week of Mon (9/1) - Fri (9/5…" at bounding box center [572, 263] width 793 height 475
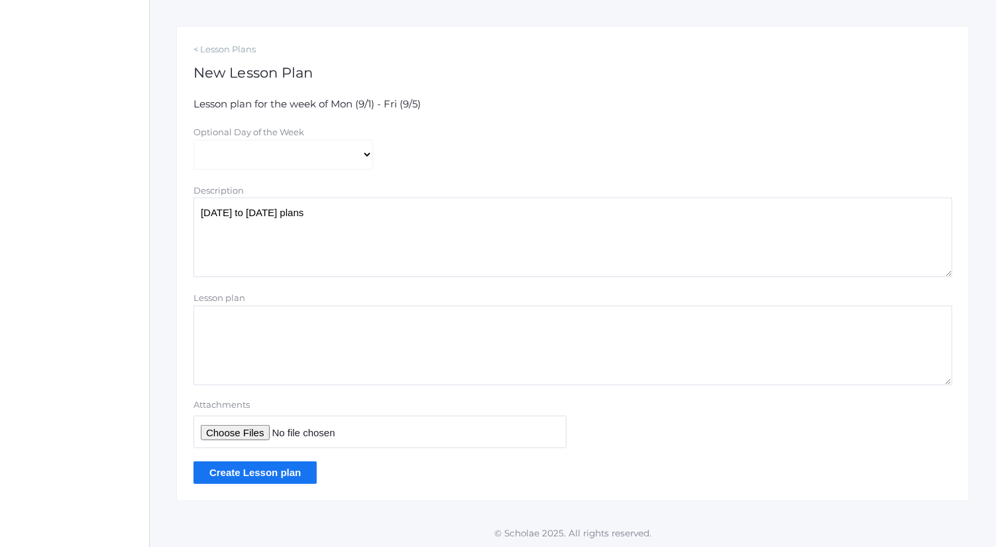
type textarea "[DATE] to [DATE] plans"
click at [259, 429] on input "Attachments" at bounding box center [379, 431] width 373 height 32
type input "C:\fakepath\[DATE] to [DATE] Plans.docx"
drag, startPoint x: 392, startPoint y: 207, endPoint x: 68, endPoint y: 167, distance: 325.8
click at [68, 167] on div "icons/ui/navigation/home Created with Sketch. Home icons/user/plain Created wit…" at bounding box center [498, 173] width 996 height 749
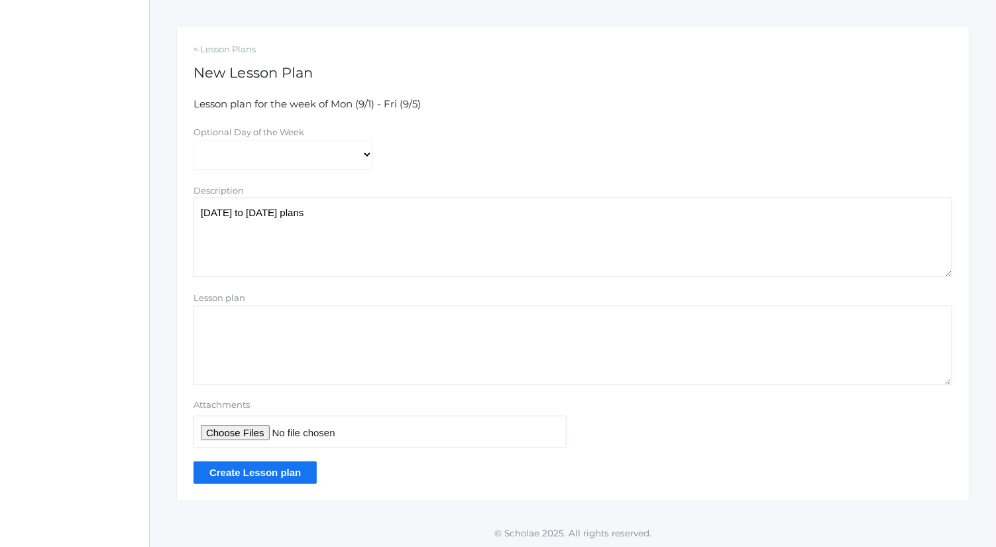
click at [266, 472] on input "Create Lesson plan" at bounding box center [254, 472] width 123 height 22
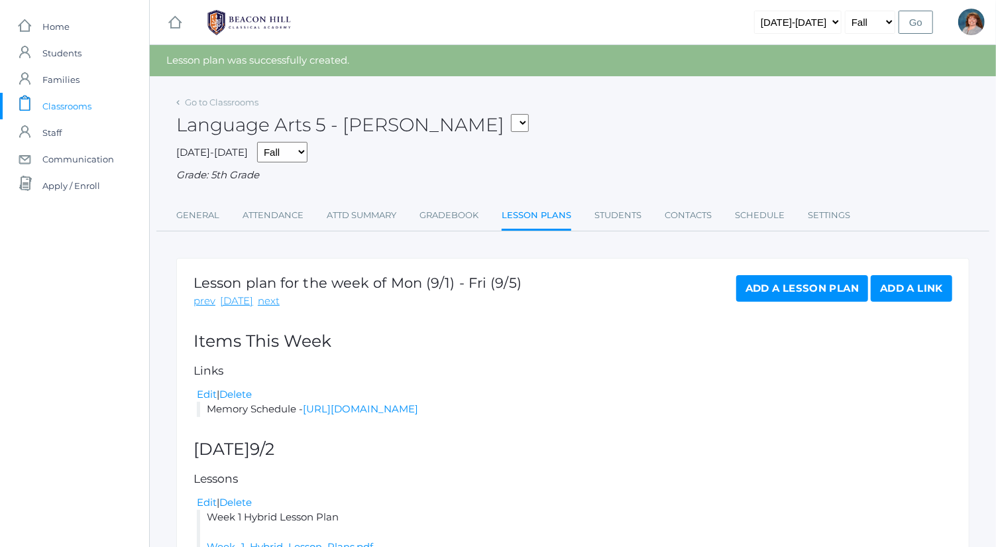
click at [795, 289] on link "Add a Lesson Plan" at bounding box center [802, 288] width 132 height 27
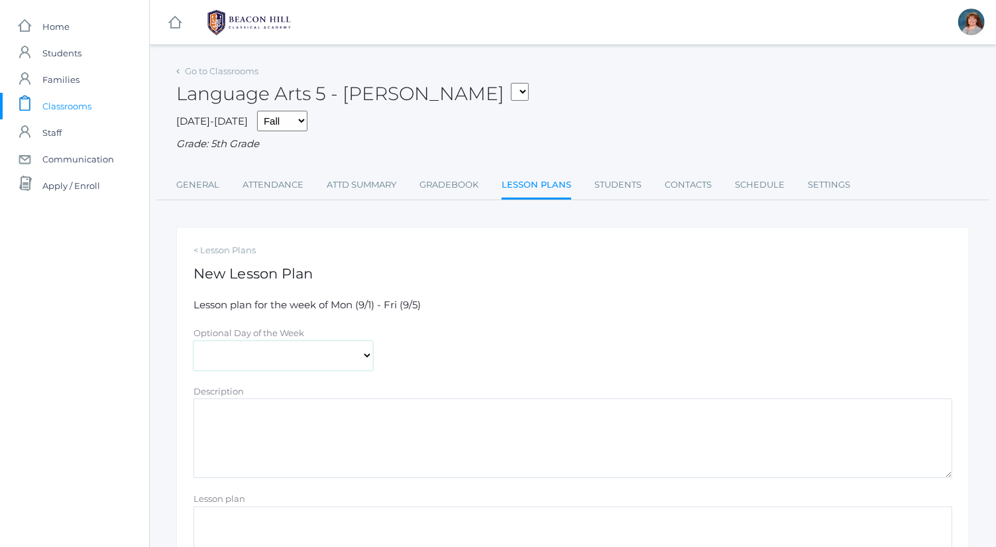
click at [337, 352] on select "Monday Tuesday Wednesday Thursday Friday" at bounding box center [283, 356] width 180 height 30
select select "2025-09-05"
click at [193, 341] on select "Monday Tuesday Wednesday Thursday Friday" at bounding box center [283, 356] width 180 height 30
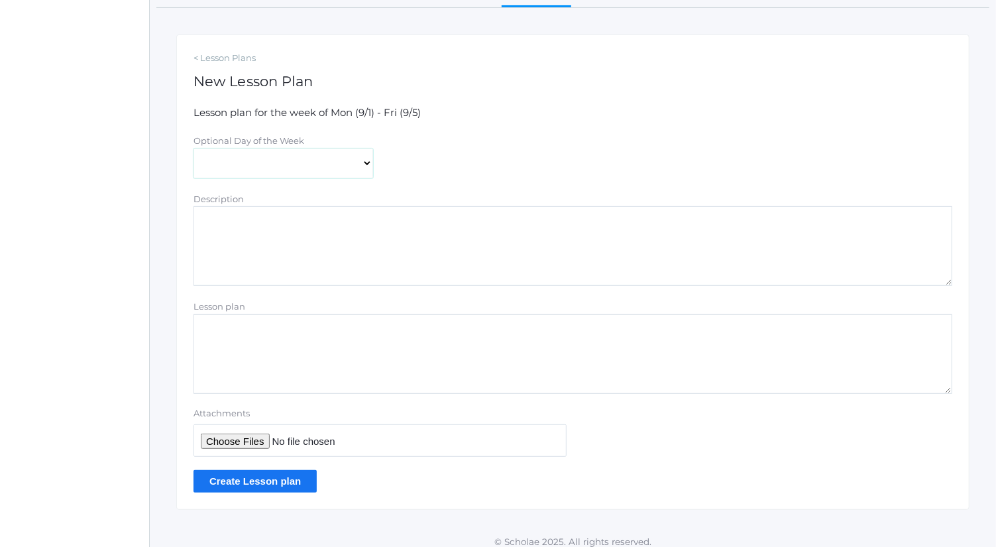
scroll to position [201, 0]
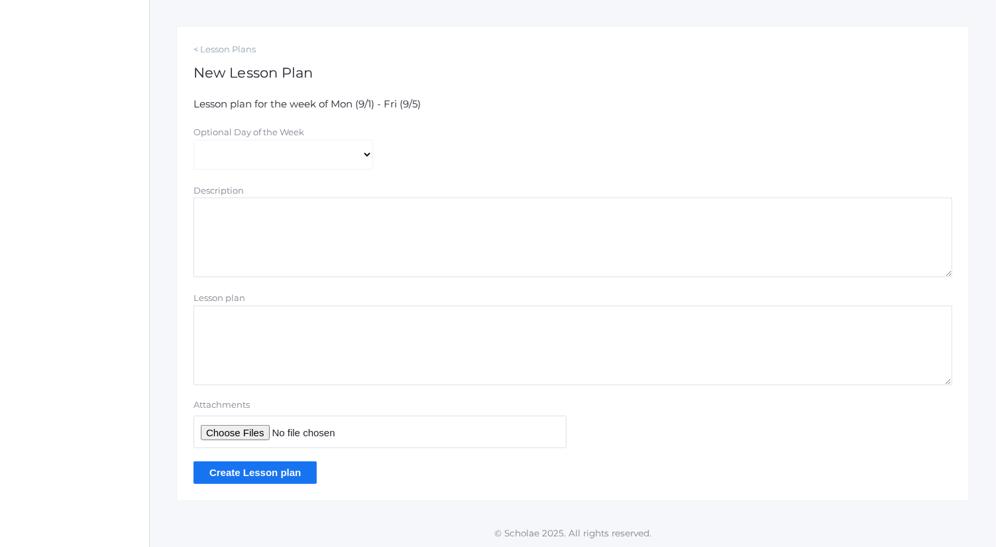
click at [343, 283] on form "Lesson plan for the week of Mon (9/1) - Fri (9/5) Optional Day of the Week Mond…" at bounding box center [572, 290] width 759 height 387
click at [349, 256] on textarea "Description" at bounding box center [572, 237] width 759 height 80
paste textarea "Wednesday to Friday plans"
type textarea "Wednesday to Friday plans"
click at [255, 429] on input "Attachments" at bounding box center [379, 431] width 373 height 32
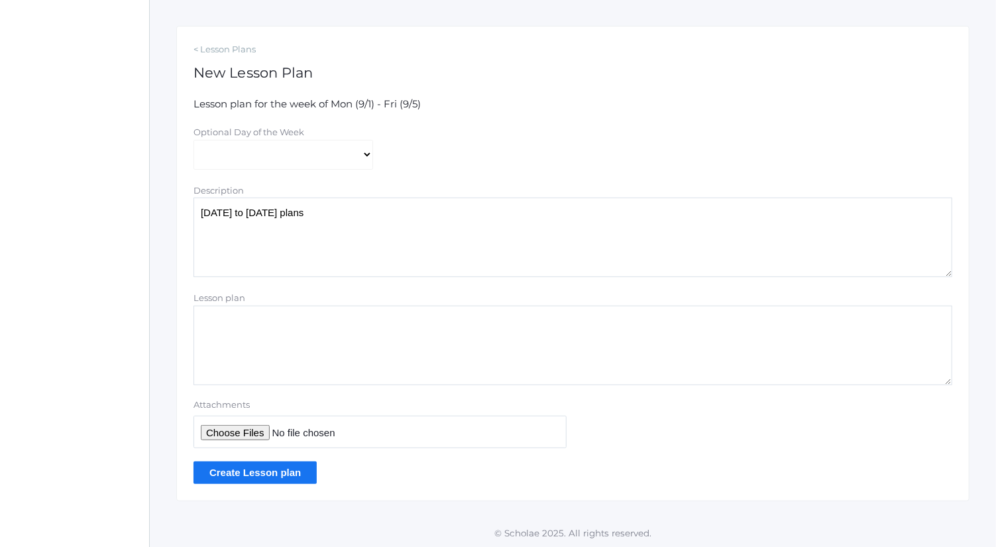
type input "C:\fakepath\Wednesday to Friday Plans.docx"
click at [294, 474] on input "Create Lesson plan" at bounding box center [254, 472] width 123 height 22
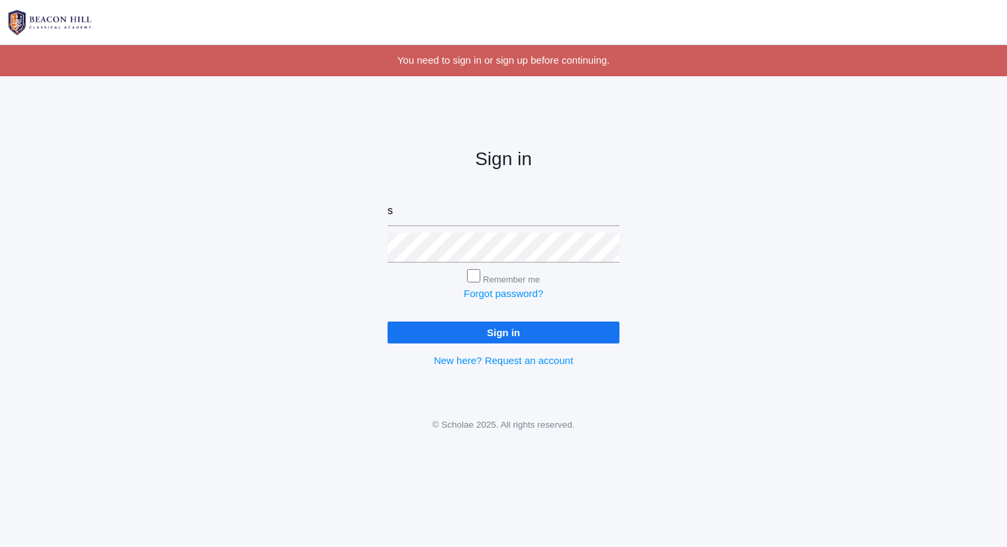
type input "[PERSON_NAME][EMAIL_ADDRESS][DOMAIN_NAME]"
click at [388, 321] on input "Sign in" at bounding box center [504, 332] width 232 height 22
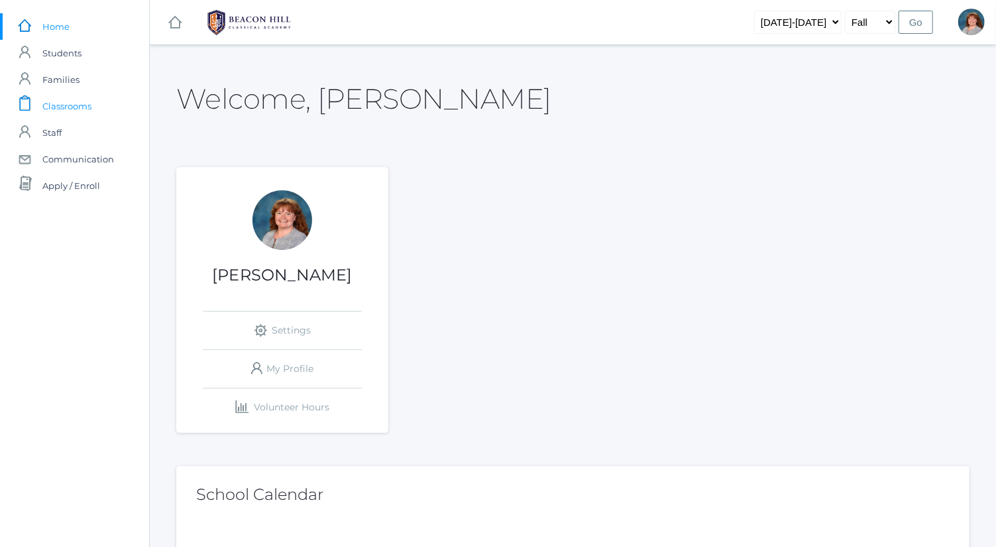
click at [97, 107] on link "icons/clipboard/plain Created with Sketch. Classrooms" at bounding box center [74, 106] width 149 height 27
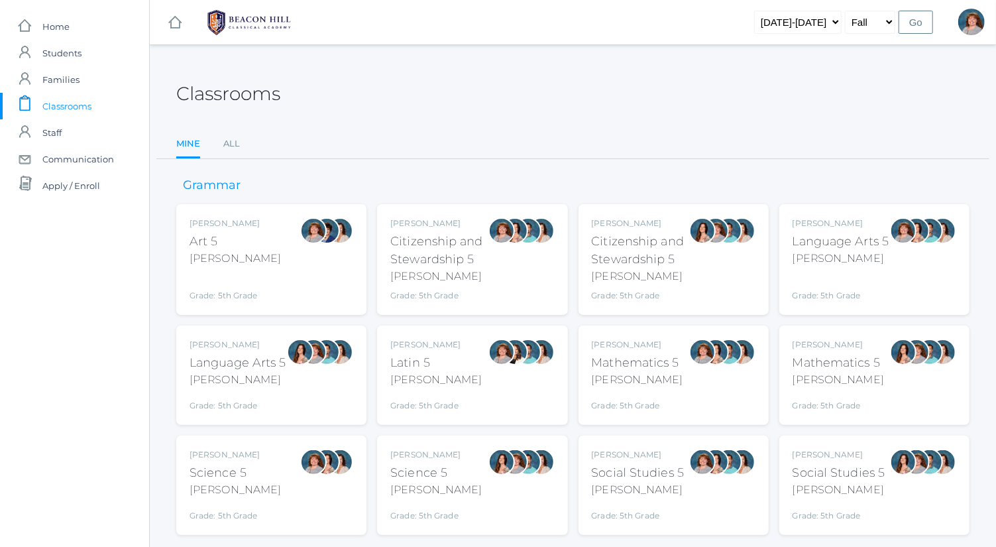
click at [904, 286] on div at bounding box center [903, 259] width 27 height 84
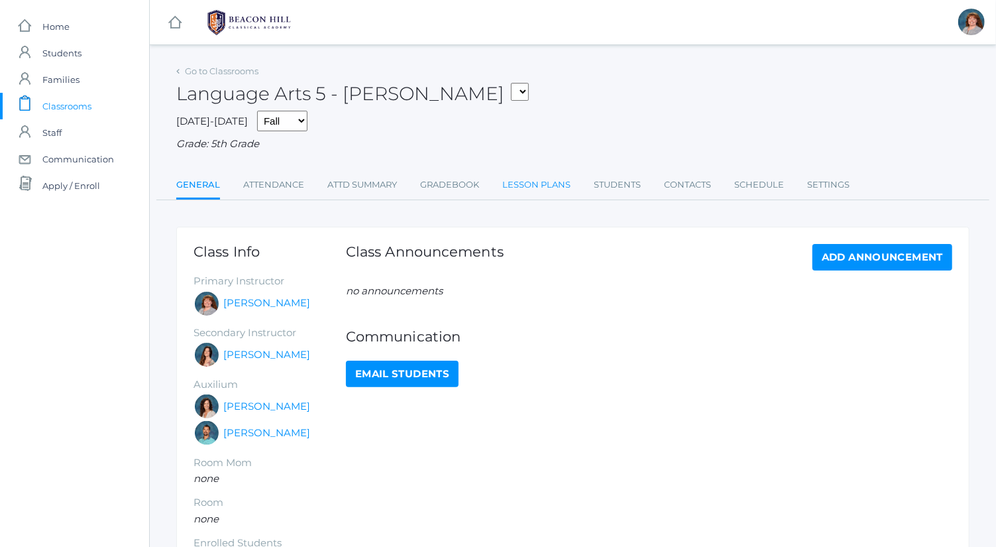
click at [513, 189] on link "Lesson Plans" at bounding box center [536, 185] width 68 height 27
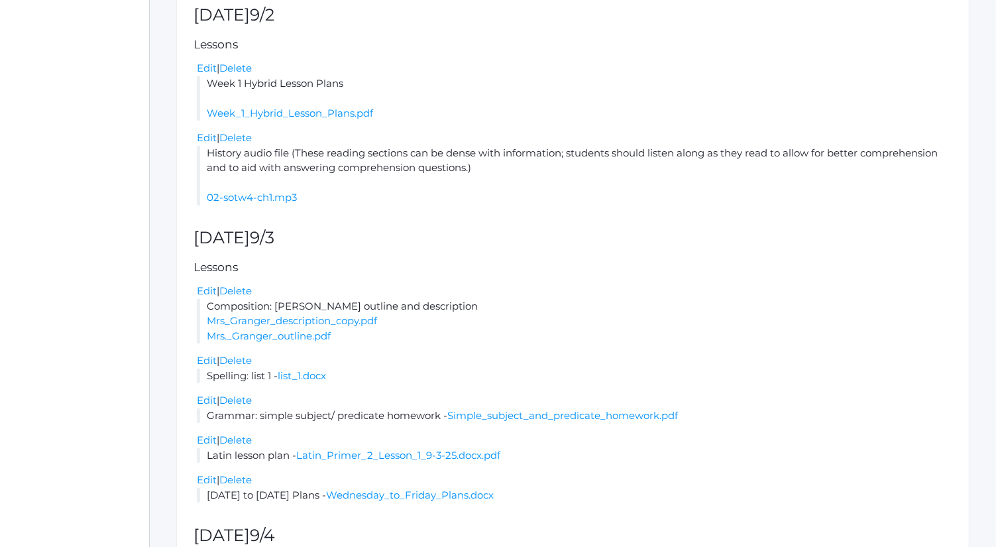
scroll to position [478, 0]
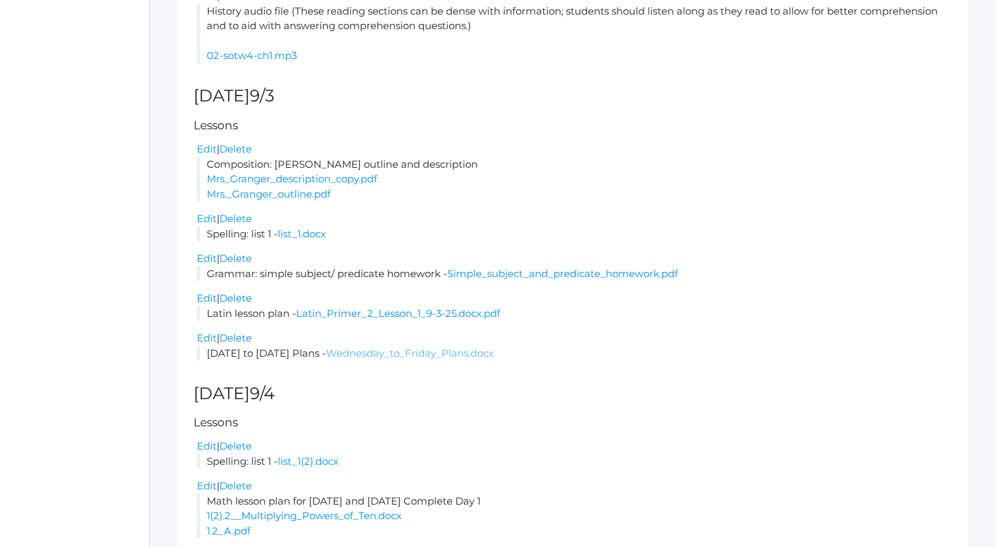
click at [434, 348] on link "Wednesday_to_Friday_Plans.docx" at bounding box center [410, 353] width 168 height 13
